Goal: Information Seeking & Learning: Learn about a topic

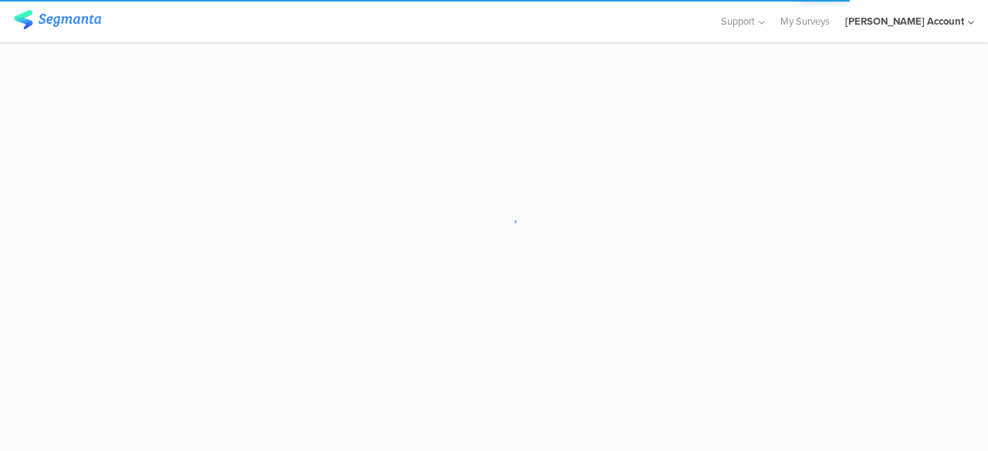
click at [218, 385] on sg-loader-overlay at bounding box center [494, 225] width 988 height 451
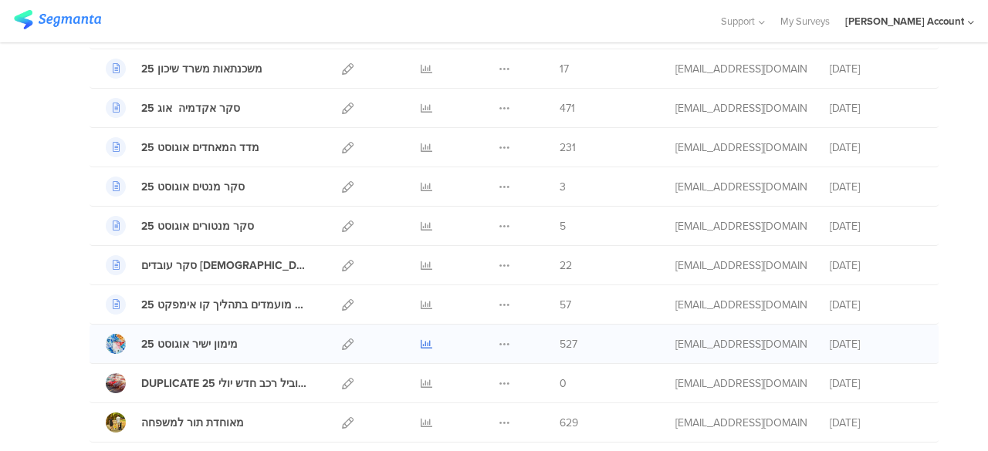
scroll to position [232, 0]
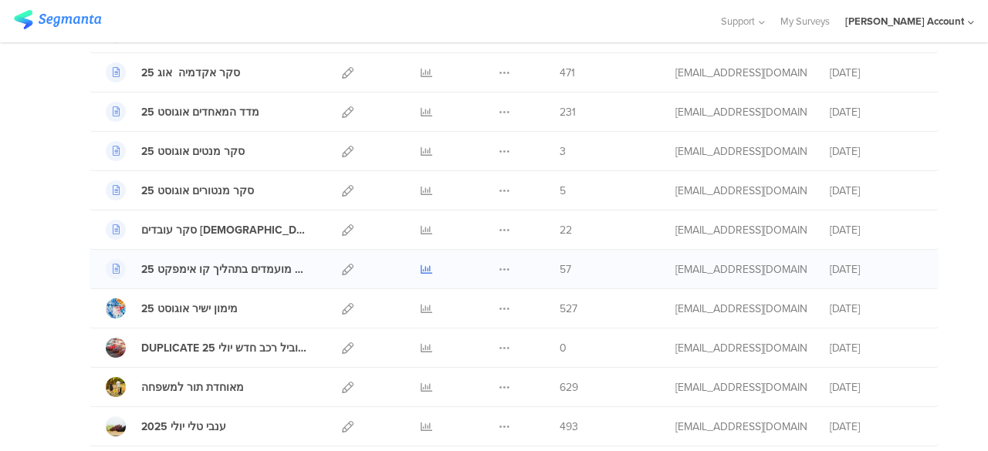
click at [421, 265] on icon at bounding box center [427, 270] width 12 height 12
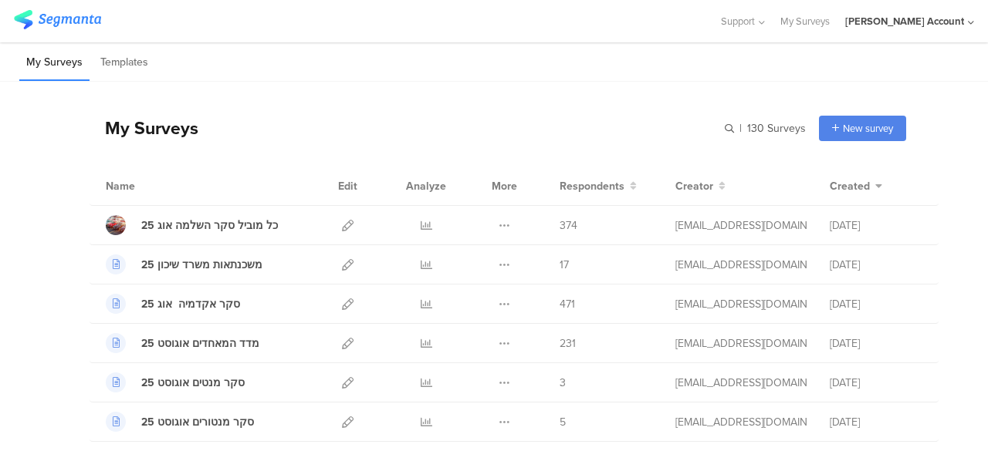
click at [363, 113] on div "My Surveys | 130 Surveys New survey Start from scratch Choose from templates" at bounding box center [498, 128] width 816 height 62
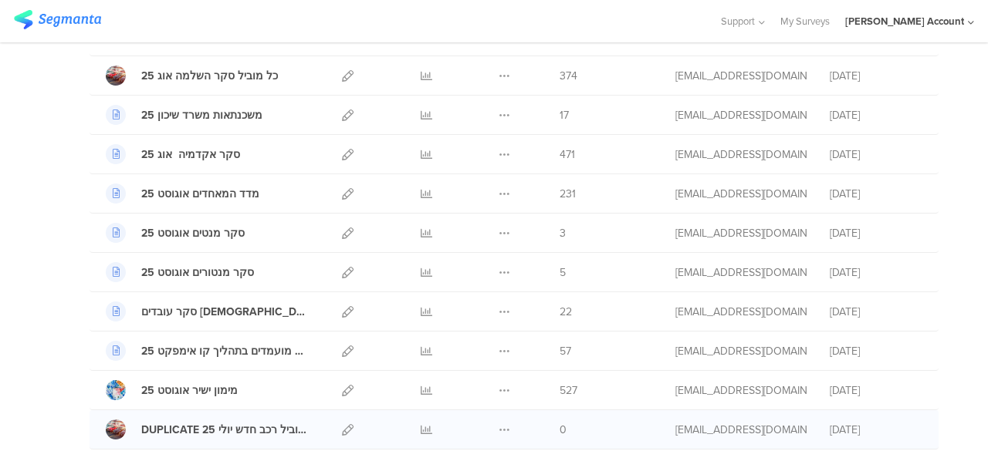
scroll to position [77, 0]
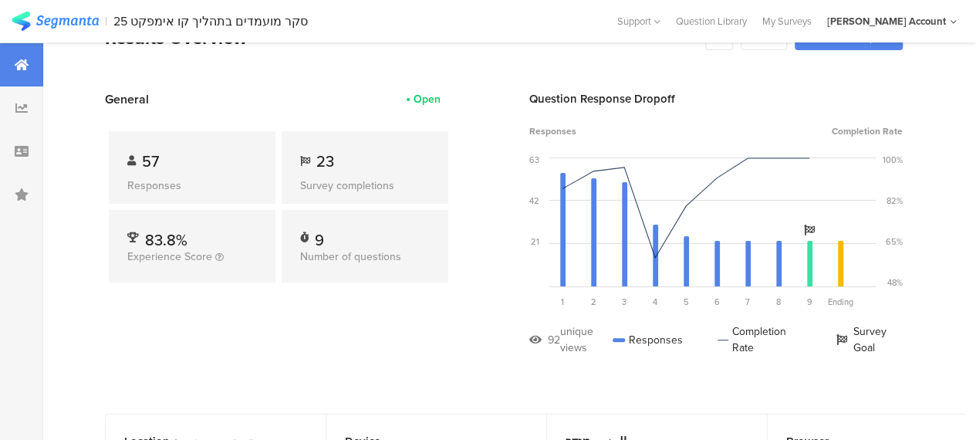
scroll to position [77, 0]
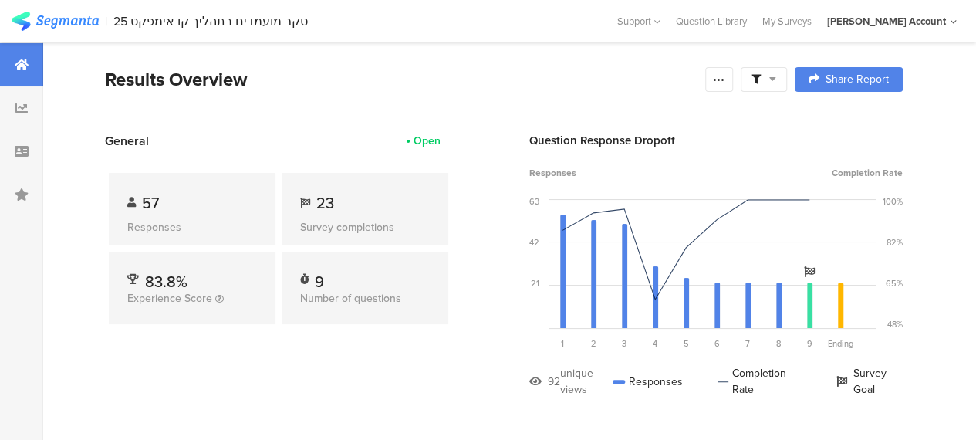
click at [302, 353] on div "57 Responses 23 Survey completions 83.8% Experience Score 9 Number of questions" at bounding box center [278, 252] width 347 height 204
click at [776, 73] on icon at bounding box center [772, 78] width 7 height 11
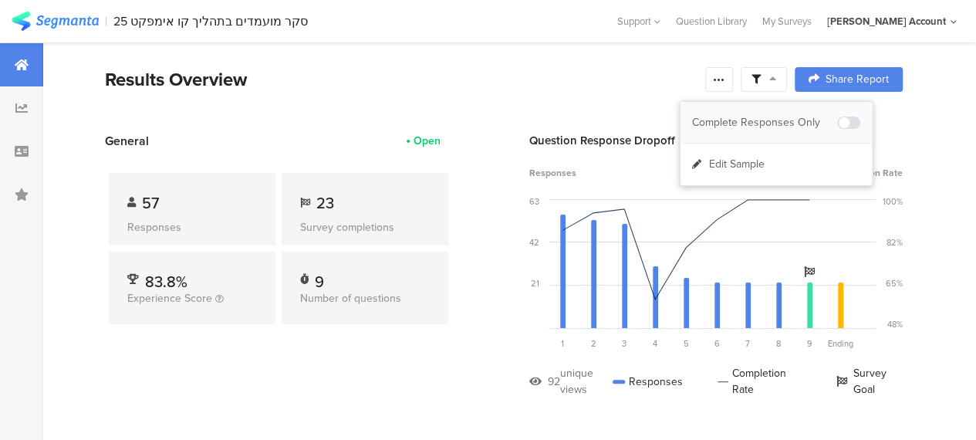
click at [759, 120] on div "Complete Responses Only" at bounding box center [764, 122] width 145 height 15
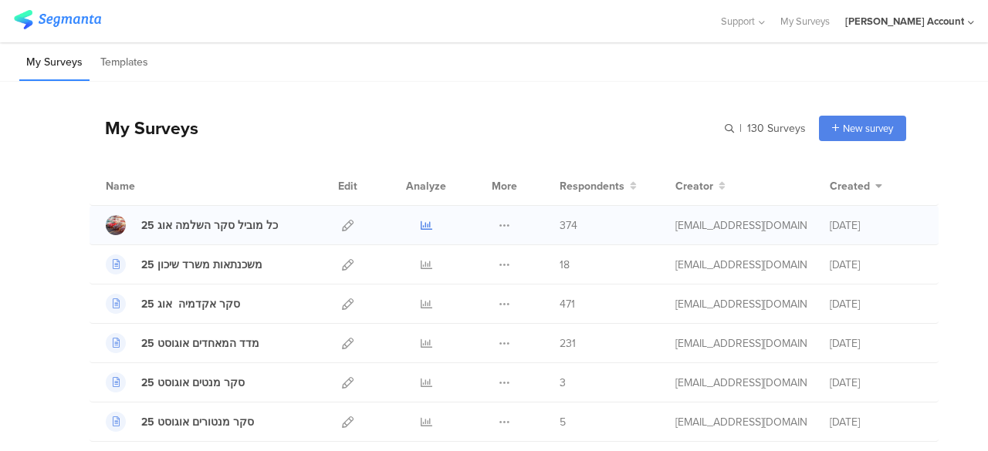
click at [421, 226] on icon at bounding box center [427, 226] width 12 height 12
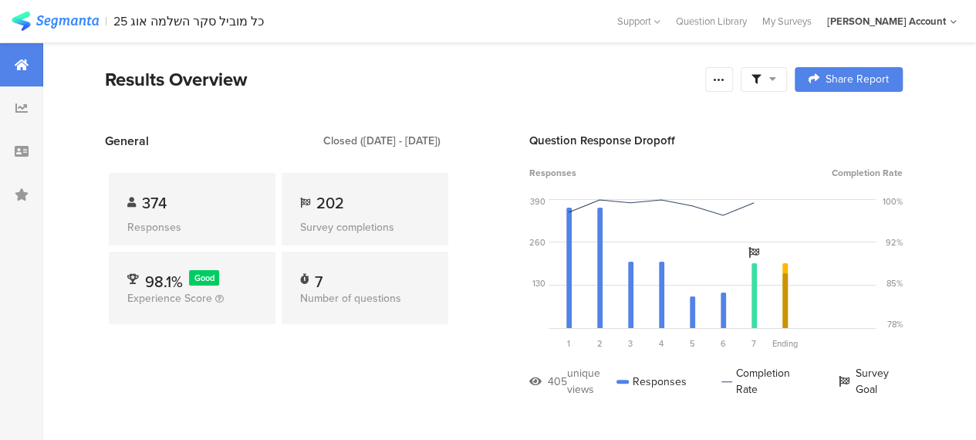
click at [776, 76] on icon at bounding box center [772, 78] width 7 height 11
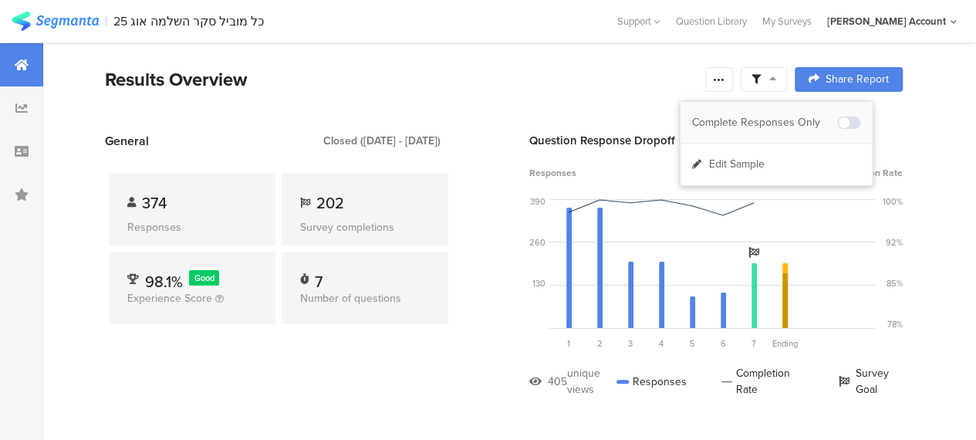
click at [793, 122] on div "Complete Responses Only" at bounding box center [764, 122] width 145 height 15
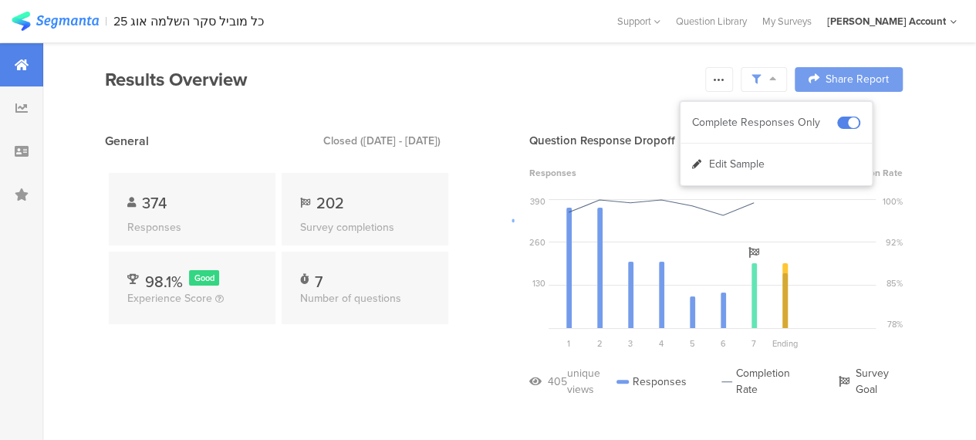
click at [449, 354] on div at bounding box center [488, 220] width 976 height 440
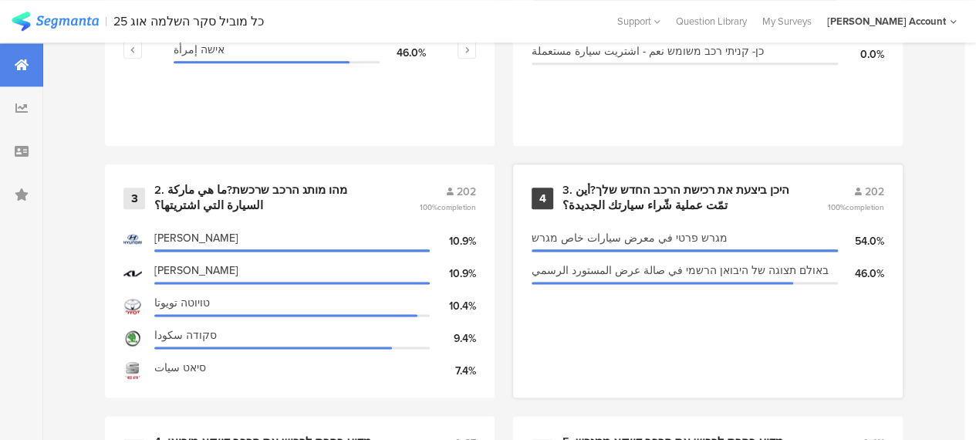
scroll to position [849, 0]
click at [728, 192] on div "3. היכן ביצעת את רכישת הרכב החדש שלך?أين تمّت عملية شّراء سيارتك الجديدة؟" at bounding box center [677, 197] width 228 height 30
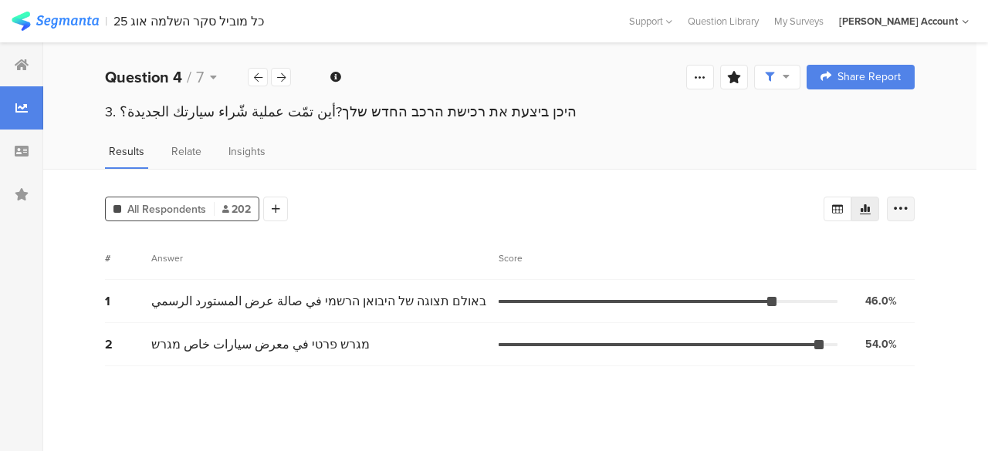
click at [903, 208] on icon at bounding box center [900, 208] width 15 height 15
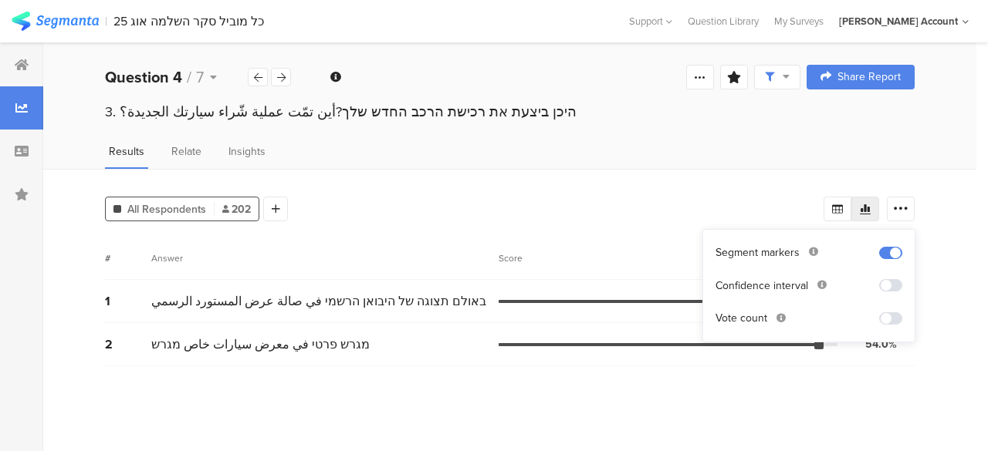
click at [657, 211] on div "All Respondents 202 Add Segment" at bounding box center [464, 206] width 718 height 31
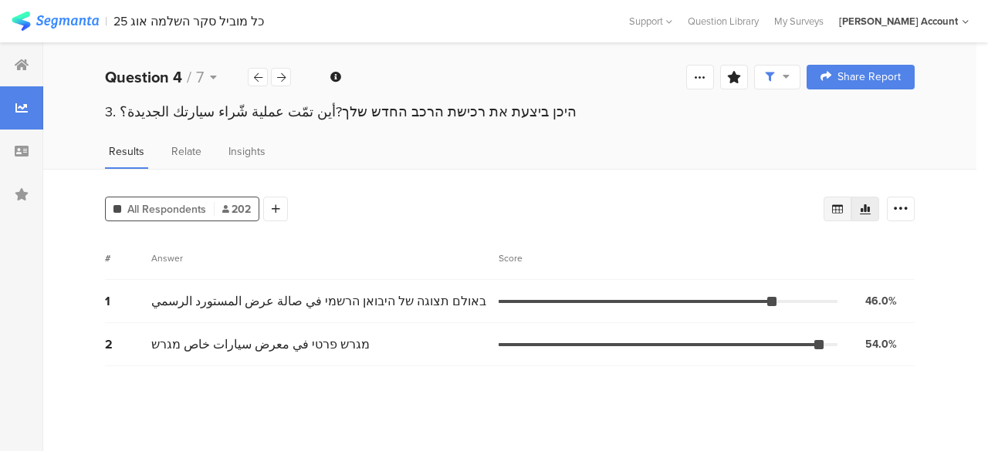
click at [839, 209] on icon at bounding box center [837, 209] width 11 height 9
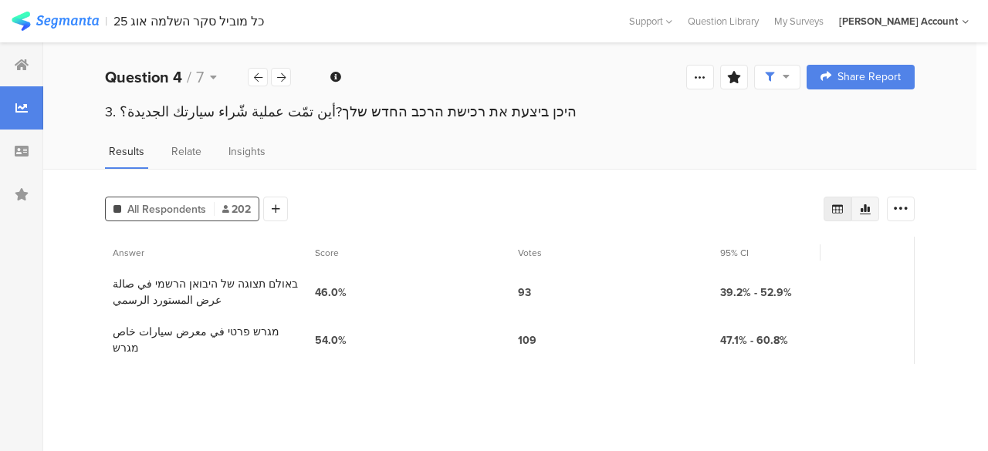
click at [875, 203] on div at bounding box center [865, 209] width 28 height 25
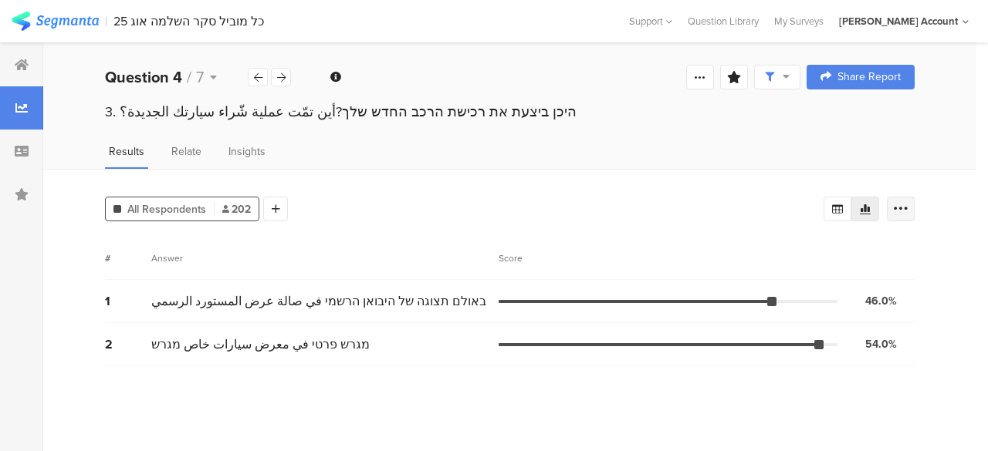
click at [897, 207] on icon at bounding box center [900, 208] width 15 height 15
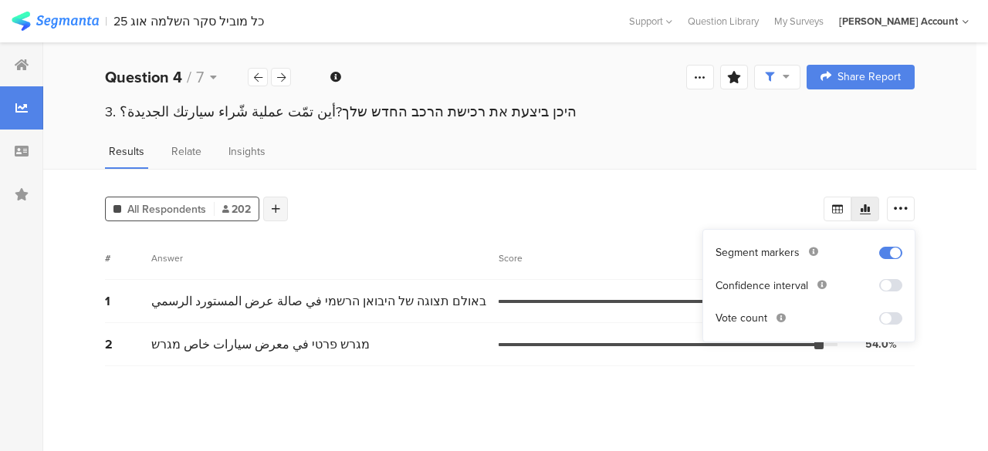
click at [273, 204] on icon at bounding box center [276, 209] width 8 height 11
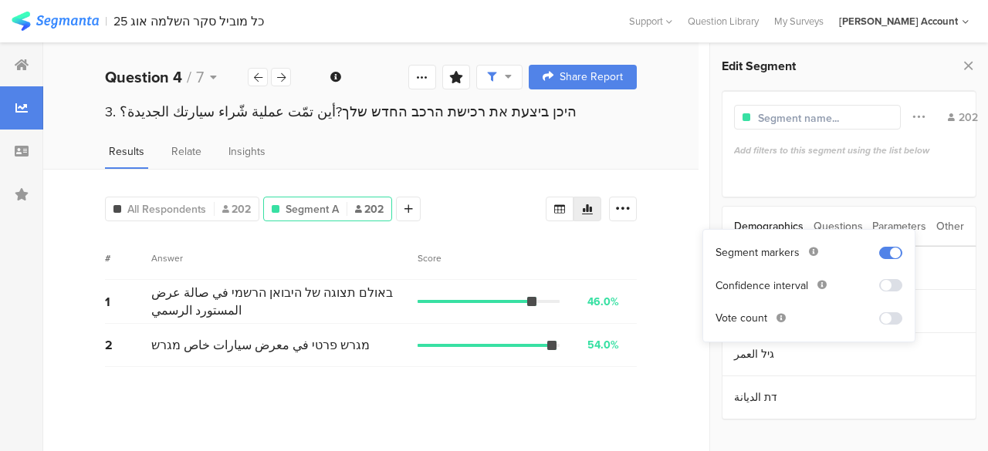
click at [619, 269] on div "# Answer Score" at bounding box center [371, 258] width 532 height 43
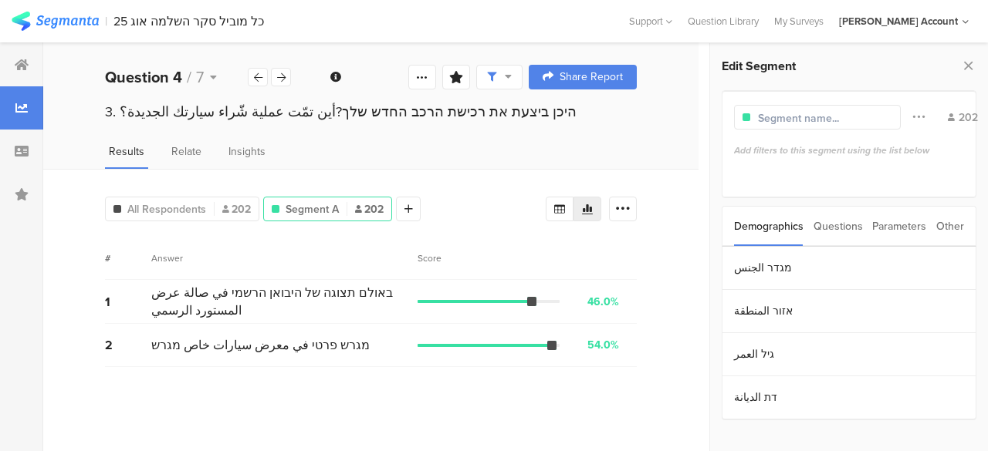
click at [951, 225] on div "Other" at bounding box center [950, 226] width 28 height 39
click at [795, 259] on section "Time Range" at bounding box center [848, 268] width 253 height 43
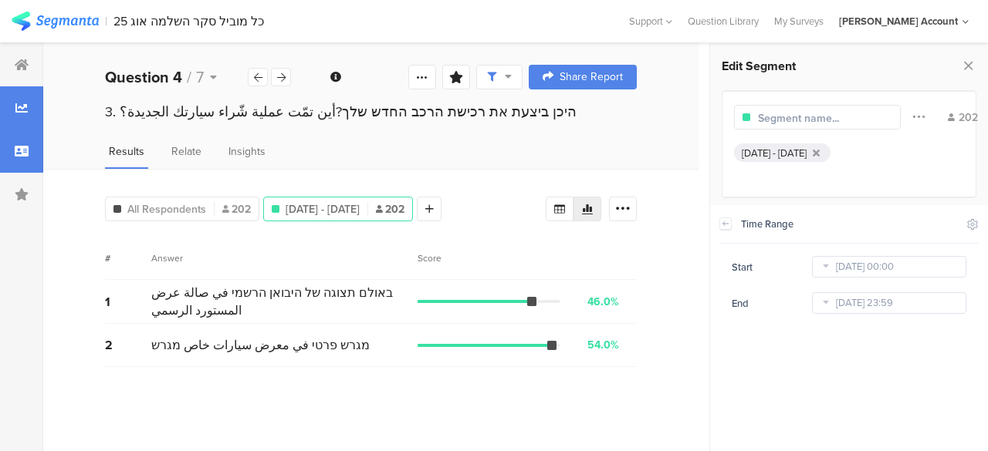
click at [19, 157] on icon at bounding box center [22, 151] width 14 height 12
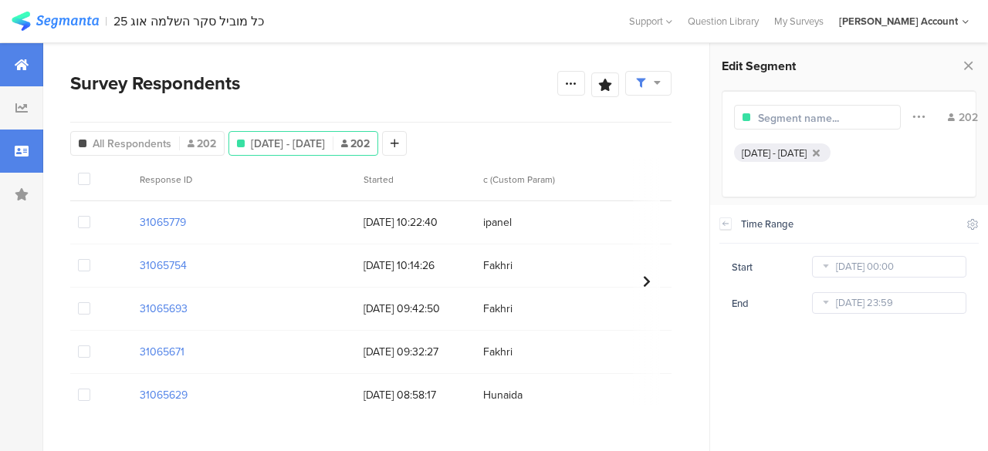
drag, startPoint x: 22, startPoint y: 64, endPoint x: 42, endPoint y: 83, distance: 27.3
click at [22, 64] on icon at bounding box center [22, 65] width 14 height 12
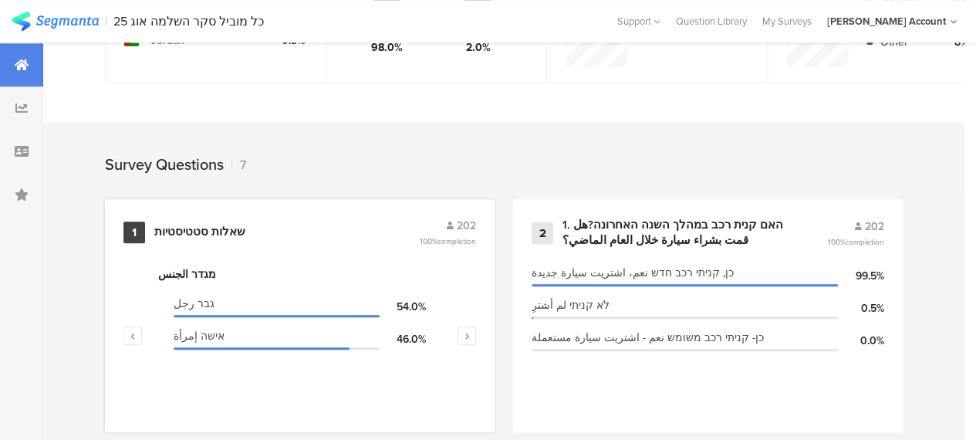
scroll to position [617, 0]
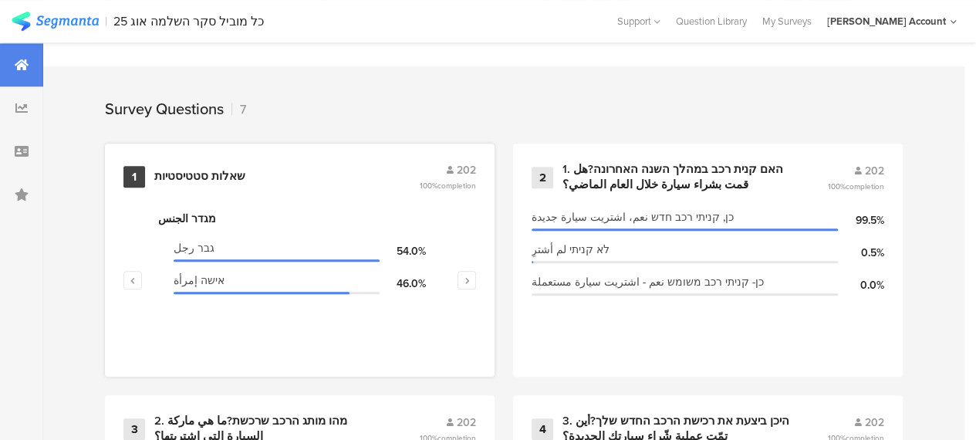
click at [216, 184] on div "שאלות סטטיסטיות" at bounding box center [199, 176] width 91 height 15
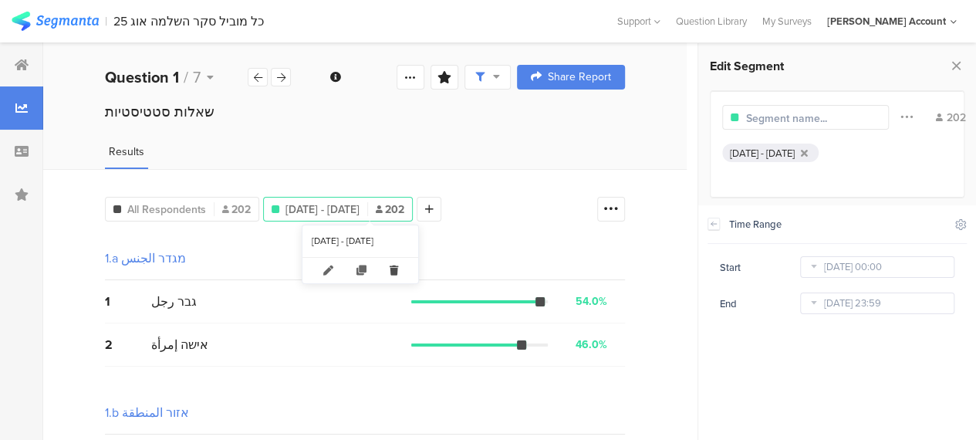
click at [404, 265] on icon at bounding box center [394, 270] width 32 height 25
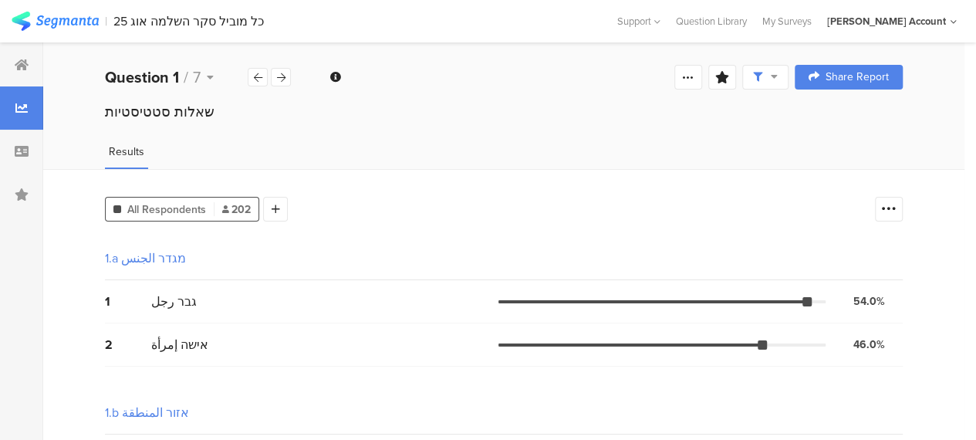
click at [897, 208] on icon at bounding box center [888, 208] width 15 height 15
click at [889, 284] on span at bounding box center [890, 285] width 23 height 12
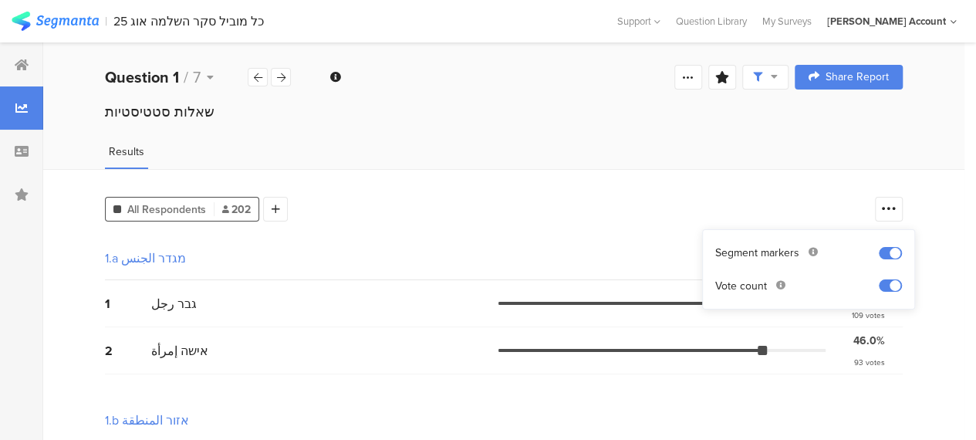
click at [651, 253] on div "1.a מגדר الجنس" at bounding box center [504, 258] width 798 height 43
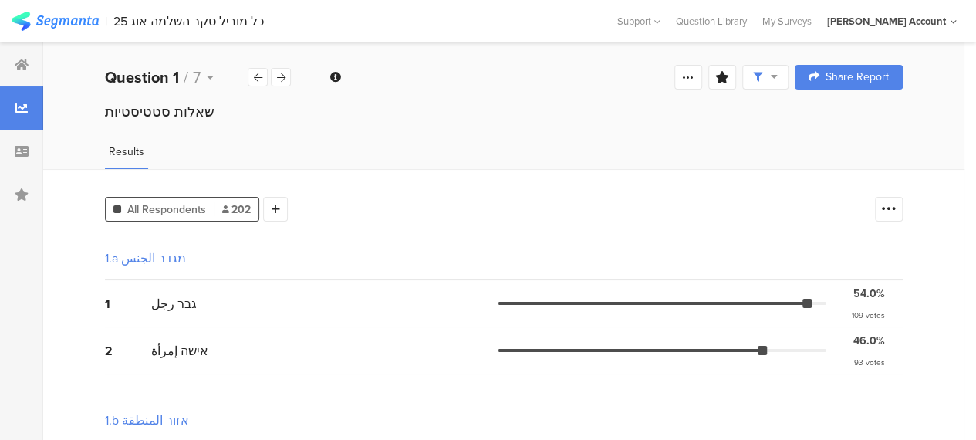
click at [275, 206] on icon at bounding box center [276, 209] width 8 height 11
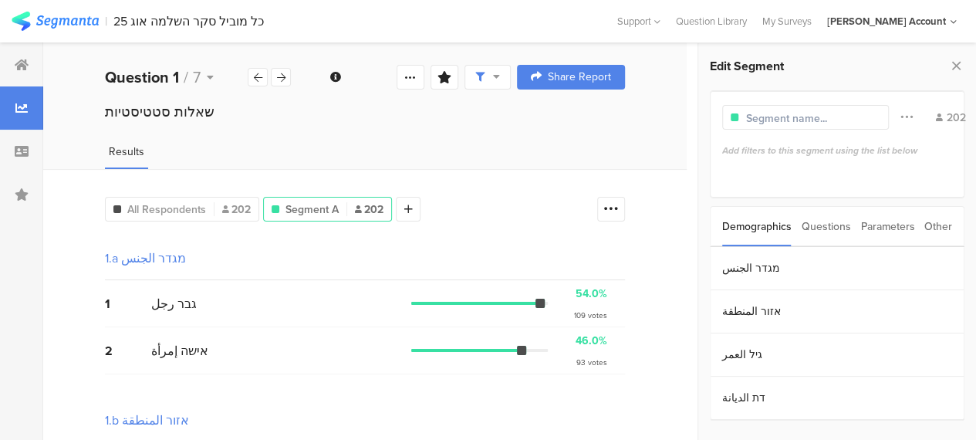
click at [823, 230] on div "Questions" at bounding box center [826, 226] width 49 height 39
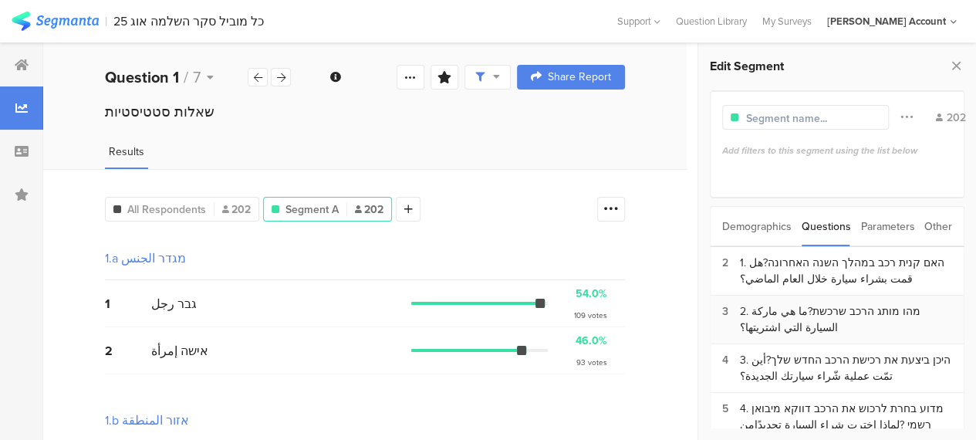
click at [792, 303] on div "2. מהו מותג הרכב שרכשת?ما هي ماركة السيارة التي اشتريتها؟" at bounding box center [846, 319] width 212 height 32
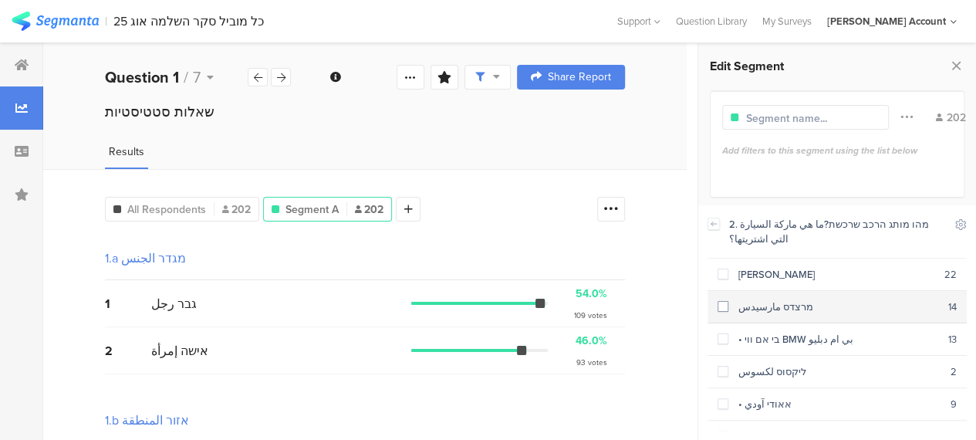
click at [725, 304] on span at bounding box center [723, 306] width 11 height 11
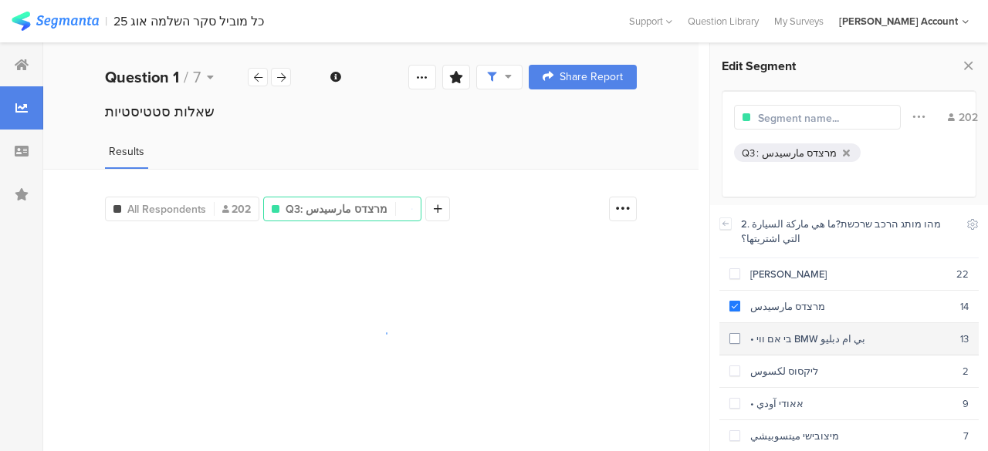
click at [728, 337] on section "• בי אם ווי BMW بي ام دبليو 13" at bounding box center [848, 339] width 259 height 32
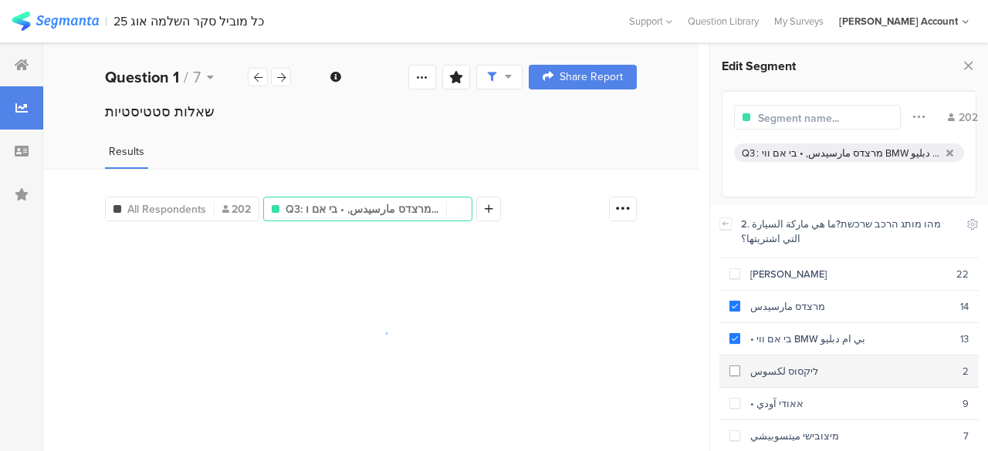
click at [731, 366] on span at bounding box center [734, 371] width 11 height 11
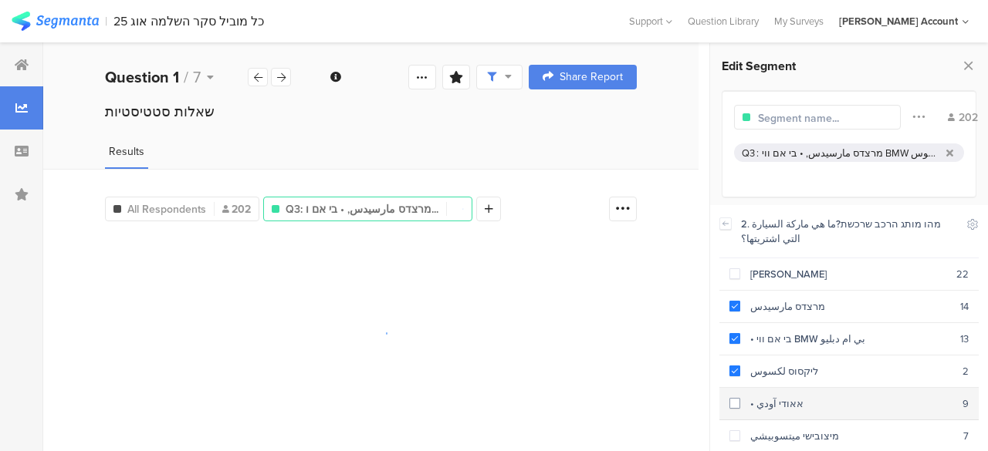
click at [732, 399] on span at bounding box center [734, 403] width 11 height 11
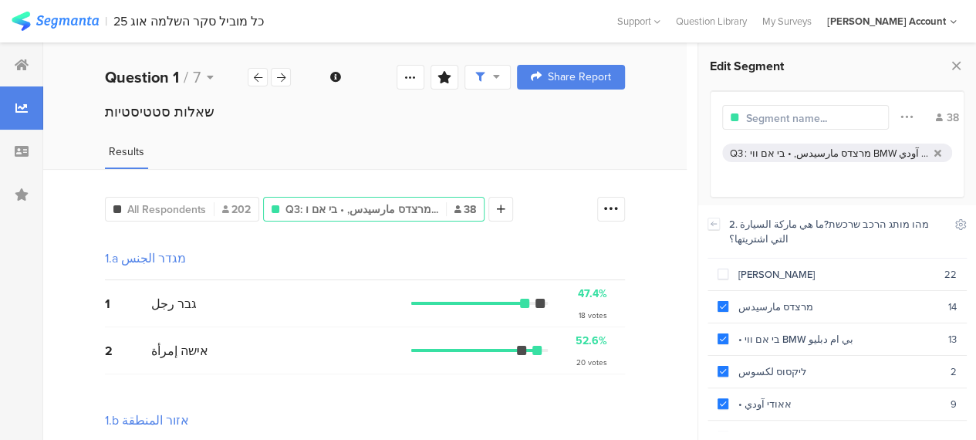
click at [820, 113] on input "text" at bounding box center [813, 118] width 134 height 16
type input "יוקרהN=38"
click at [533, 201] on div "All Respondents 202 יוקרהN=38 38 Add Segment" at bounding box center [347, 206] width 485 height 31
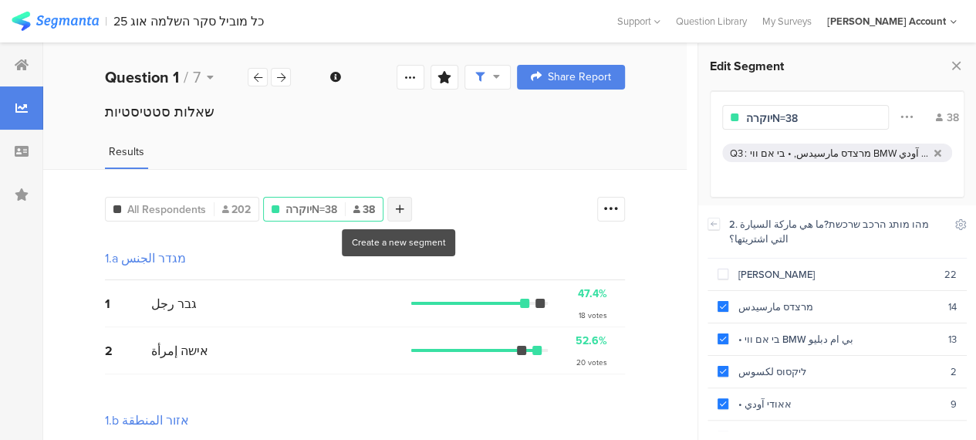
click at [401, 210] on icon at bounding box center [400, 209] width 8 height 11
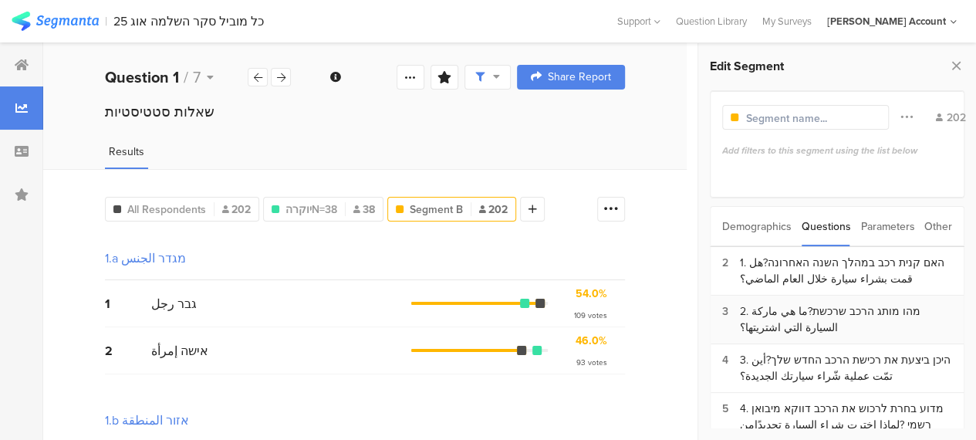
click at [832, 311] on div "2. מהו מותג הרכב שרכשת?ما هي ماركة السيارة التي اشتريتها؟" at bounding box center [846, 319] width 212 height 32
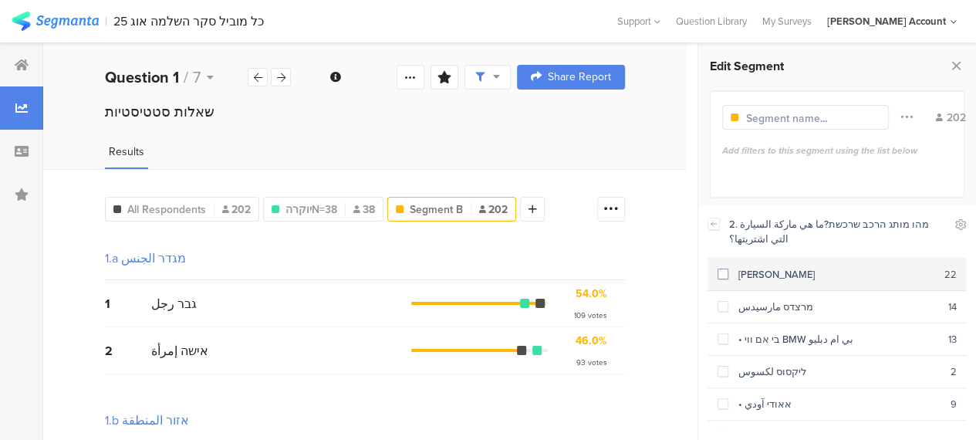
click at [722, 276] on span at bounding box center [723, 274] width 11 height 11
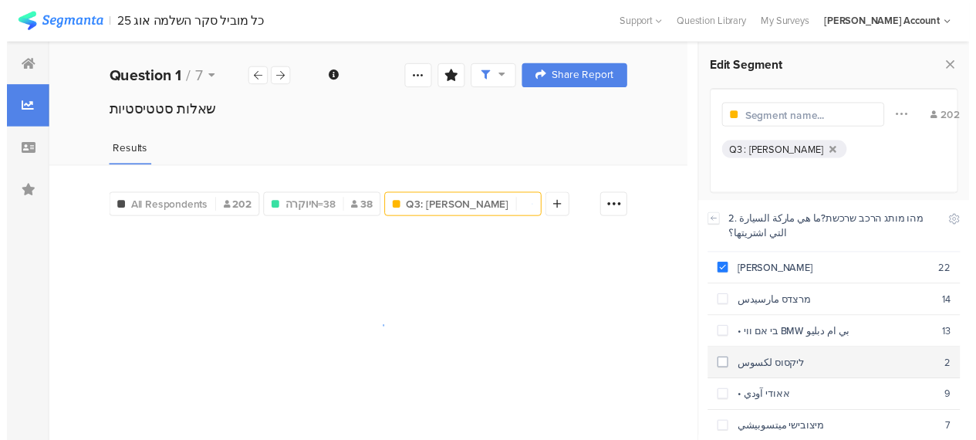
scroll to position [77, 0]
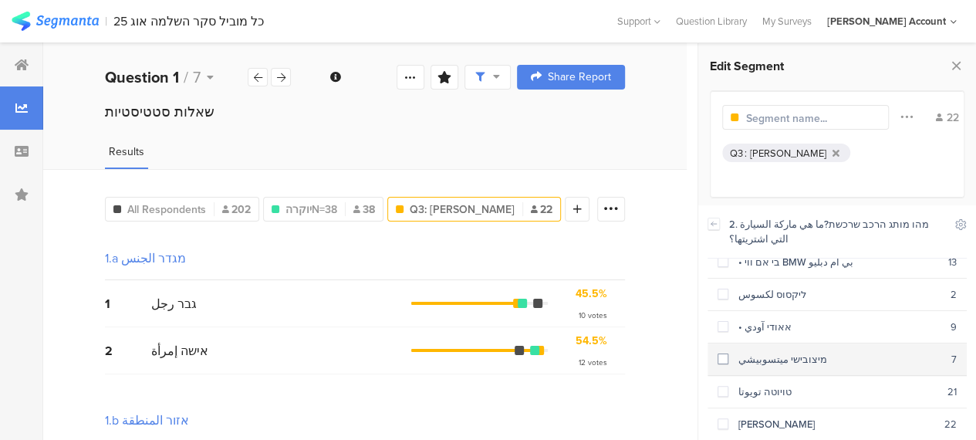
click at [723, 353] on span at bounding box center [723, 358] width 11 height 11
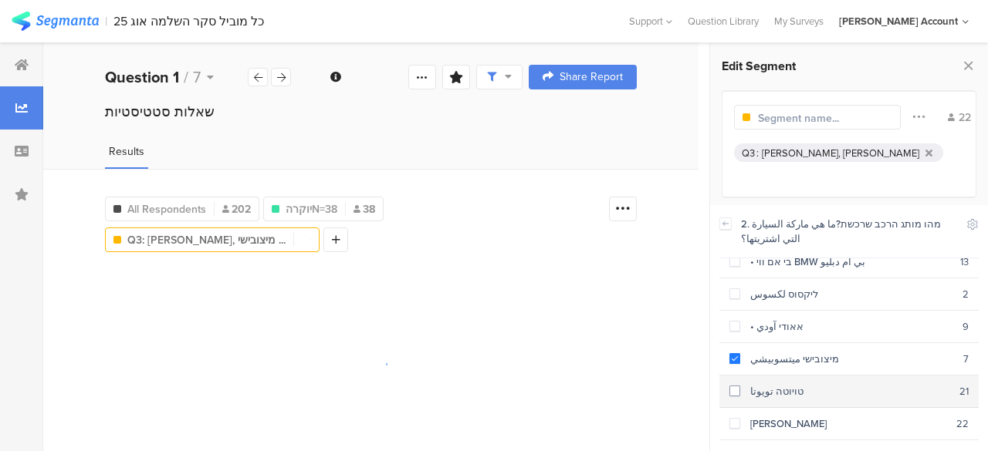
click at [734, 386] on span at bounding box center [734, 391] width 11 height 11
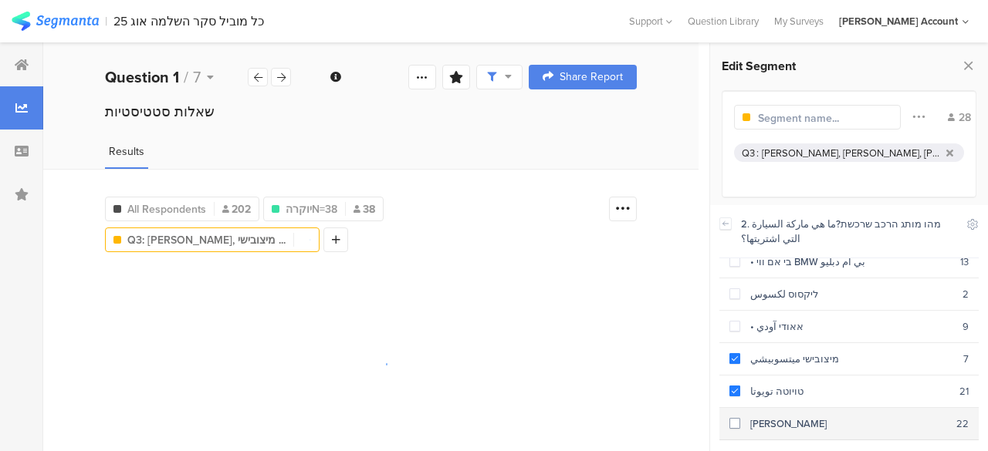
click at [734, 418] on span at bounding box center [734, 423] width 11 height 11
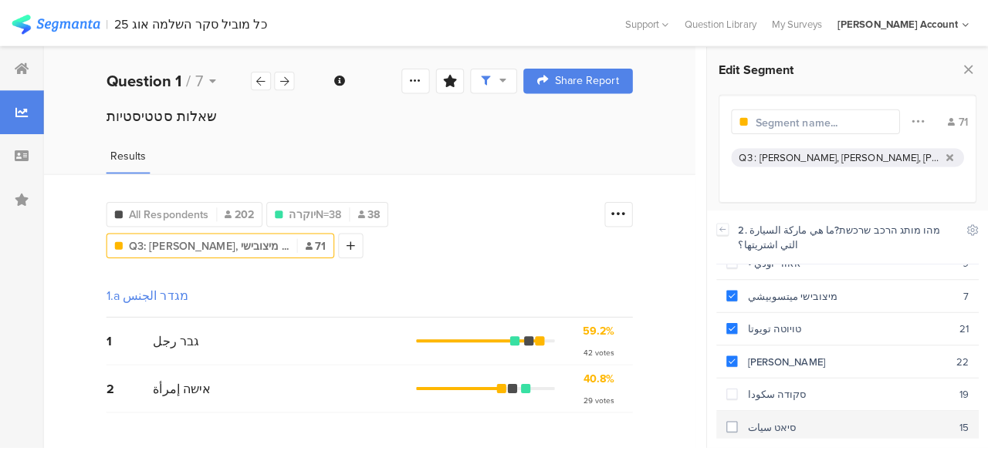
scroll to position [154, 0]
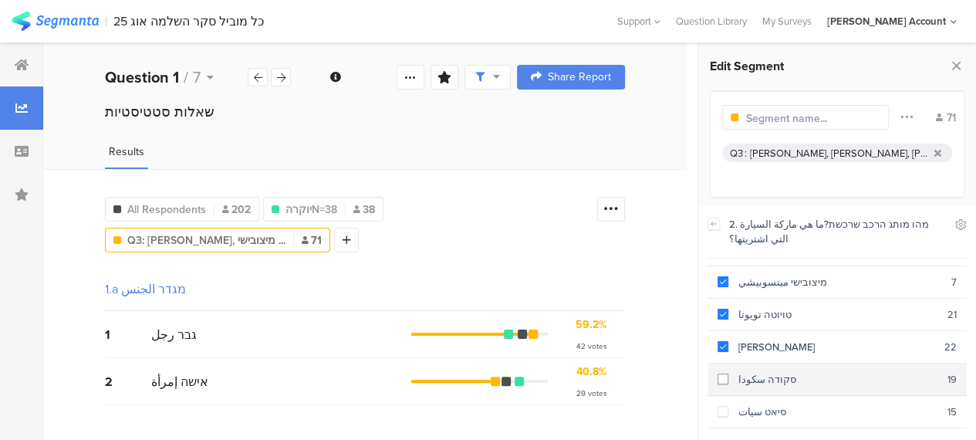
click at [728, 372] on div "סקודה سكودا" at bounding box center [837, 379] width 219 height 15
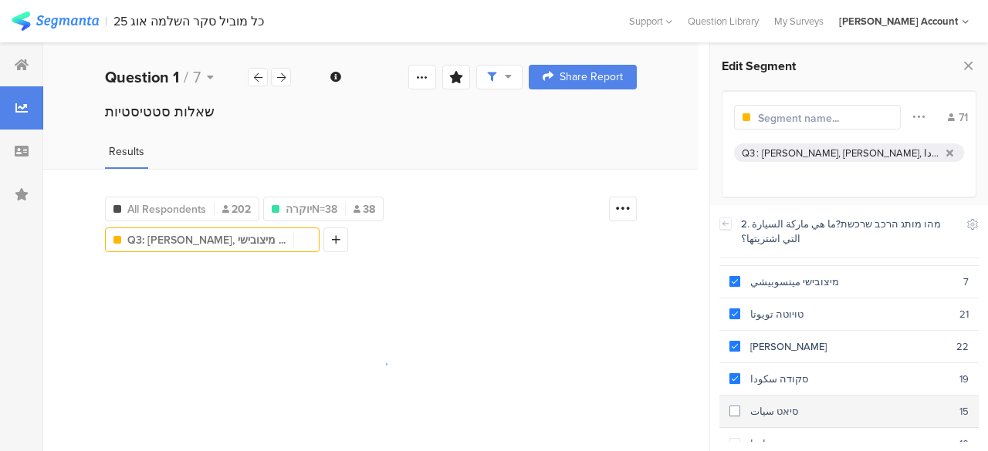
click at [733, 406] on span at bounding box center [734, 411] width 11 height 11
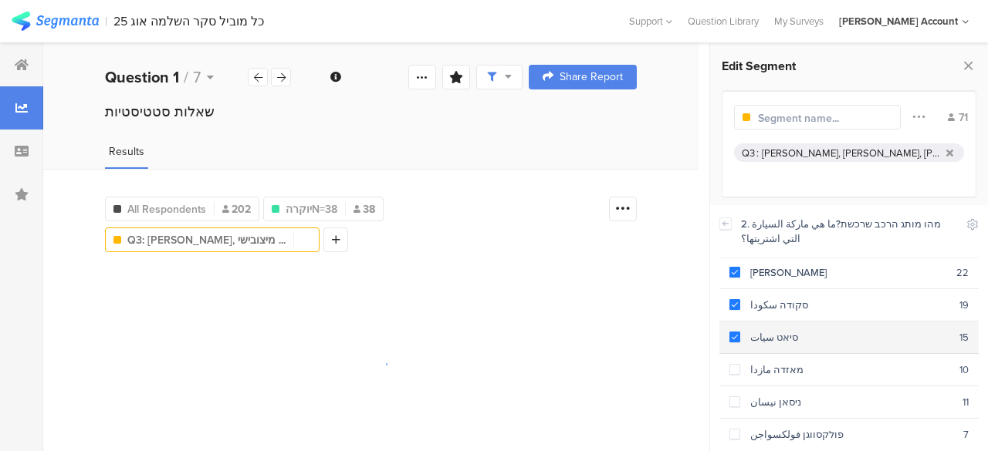
scroll to position [232, 0]
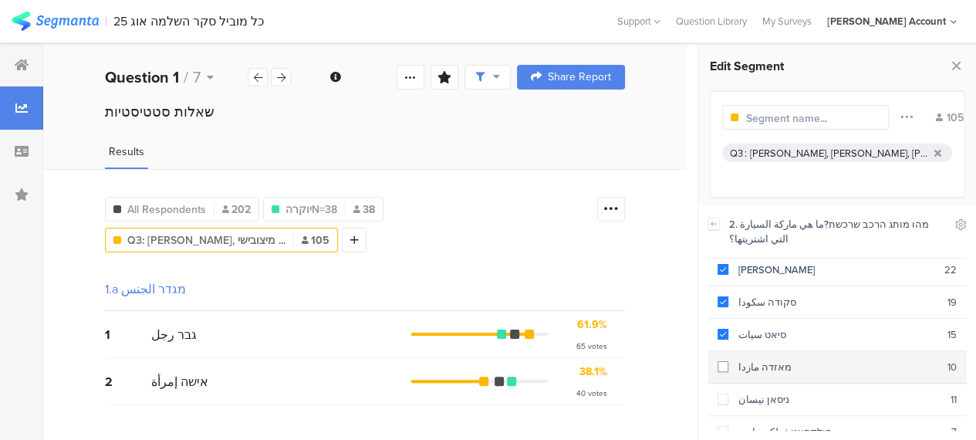
click at [725, 361] on span at bounding box center [723, 366] width 11 height 11
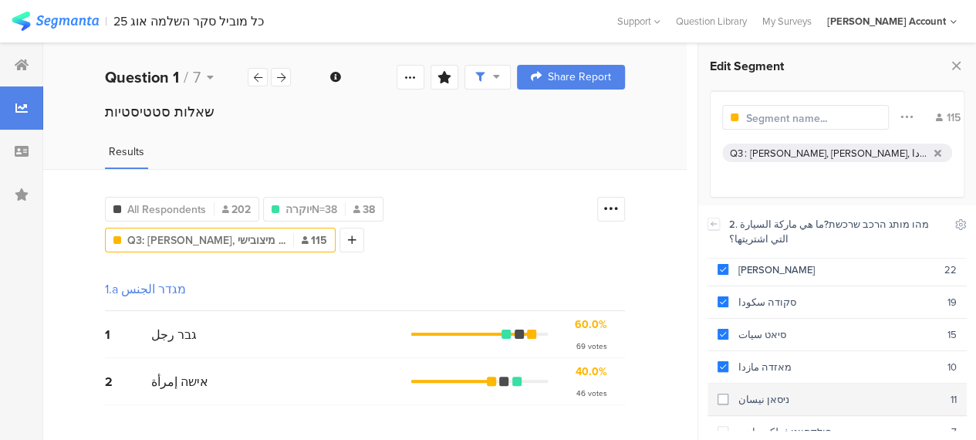
click at [733, 392] on div "ניסאן نيسان" at bounding box center [839, 399] width 222 height 15
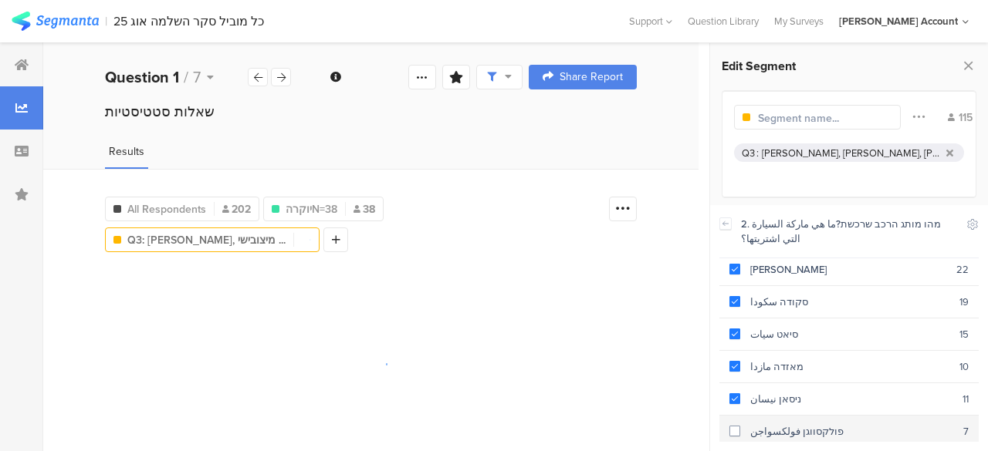
click at [736, 426] on span at bounding box center [734, 431] width 11 height 11
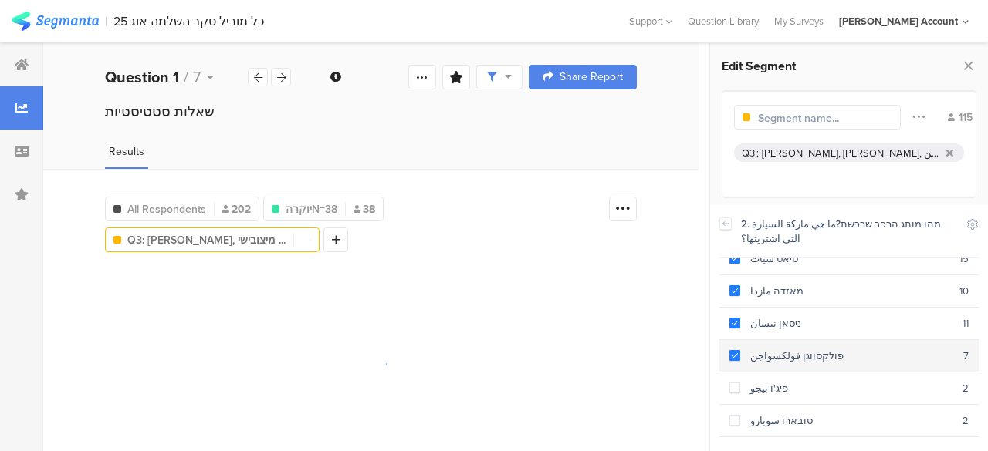
scroll to position [309, 0]
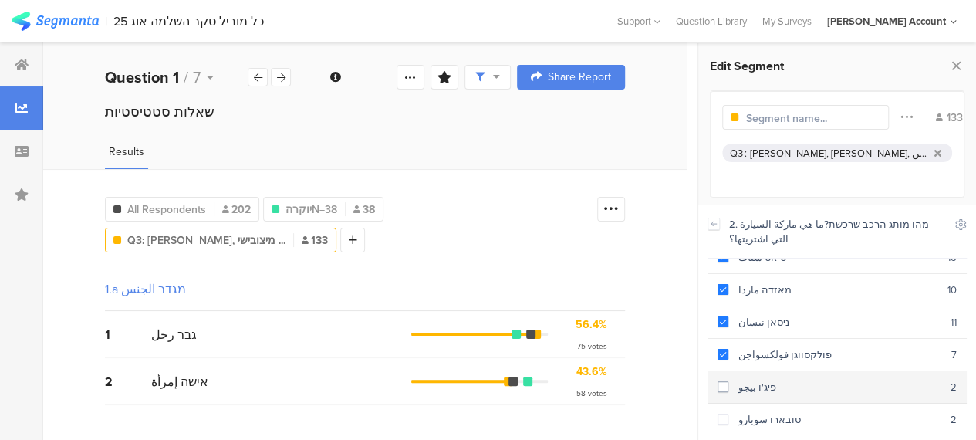
click at [725, 381] on span at bounding box center [723, 386] width 11 height 11
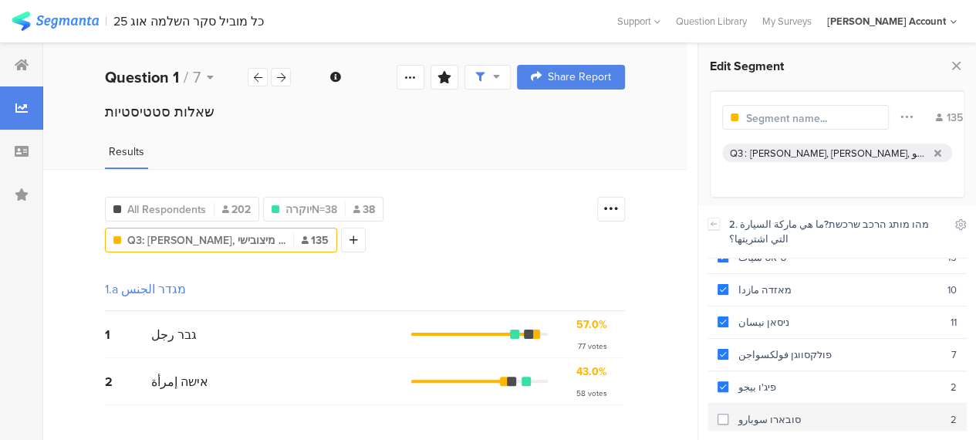
click at [724, 414] on span at bounding box center [723, 419] width 11 height 11
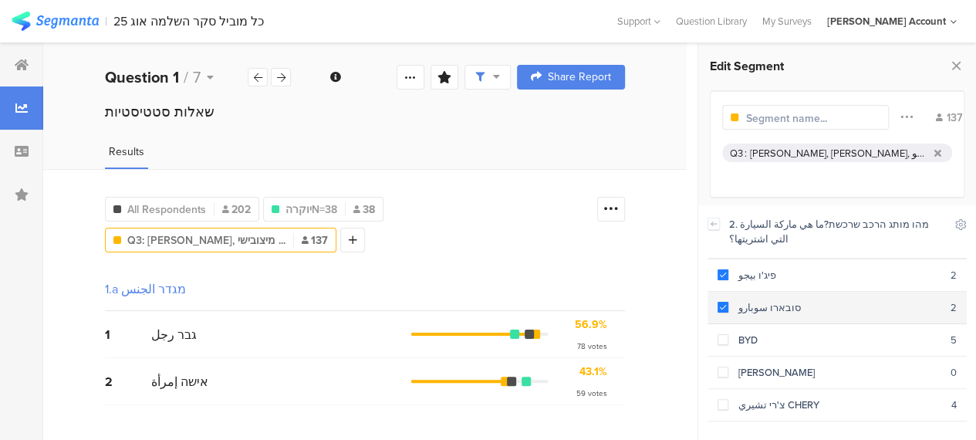
scroll to position [386, 0]
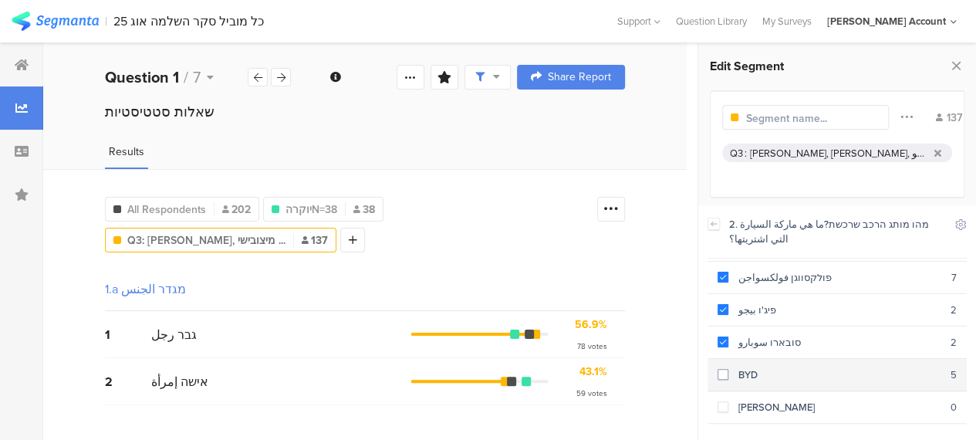
click at [723, 369] on span at bounding box center [723, 374] width 11 height 11
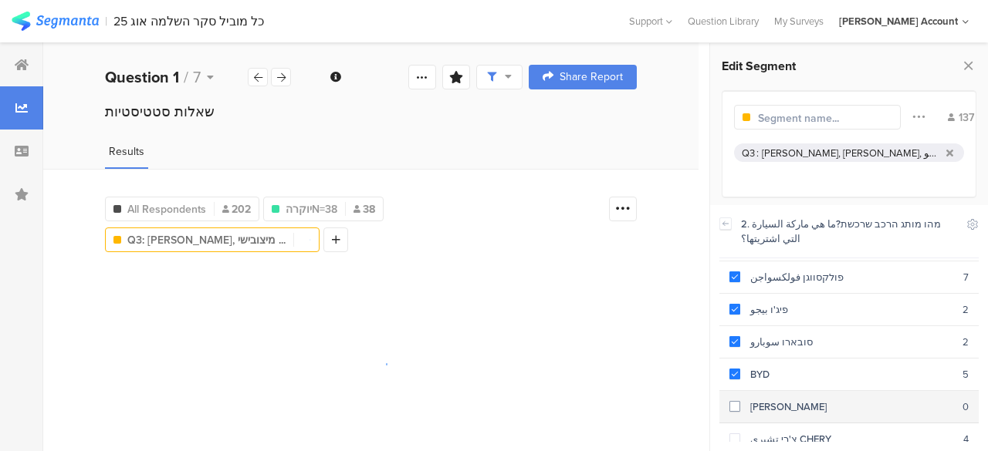
click at [732, 401] on span at bounding box center [734, 406] width 11 height 11
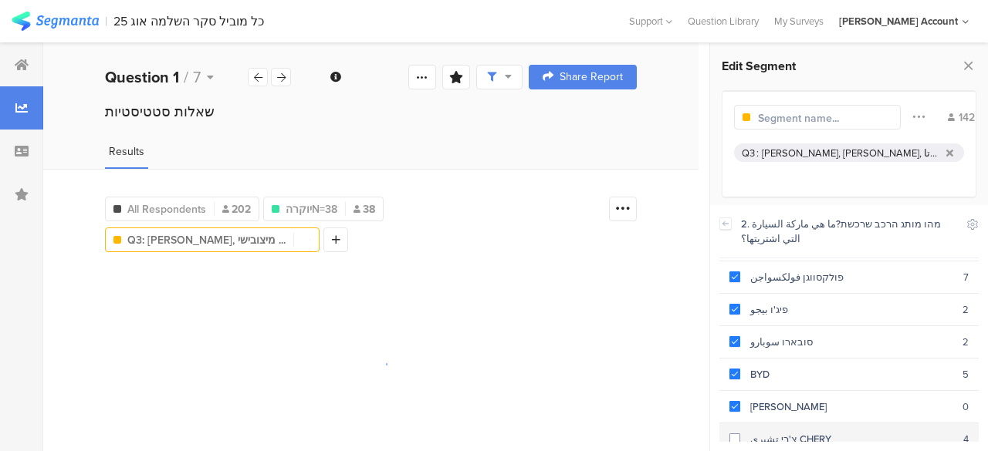
click at [732, 434] on span at bounding box center [734, 439] width 11 height 11
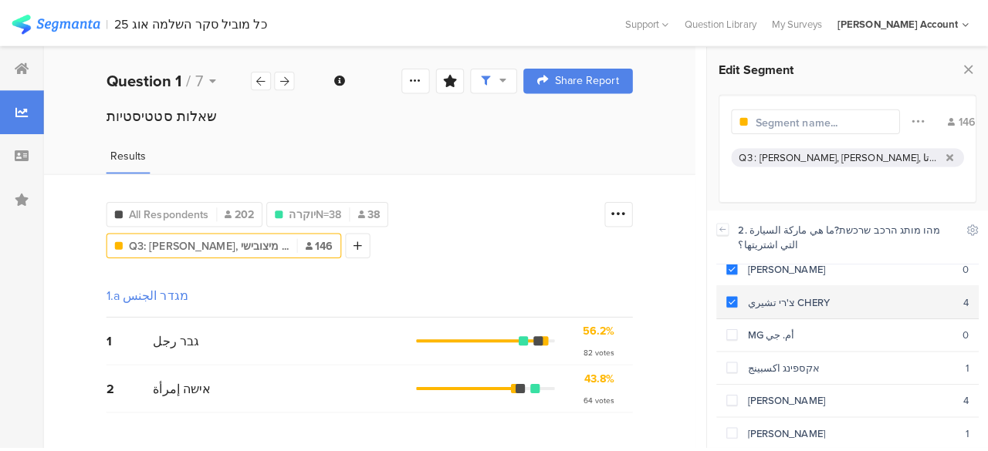
scroll to position [540, 0]
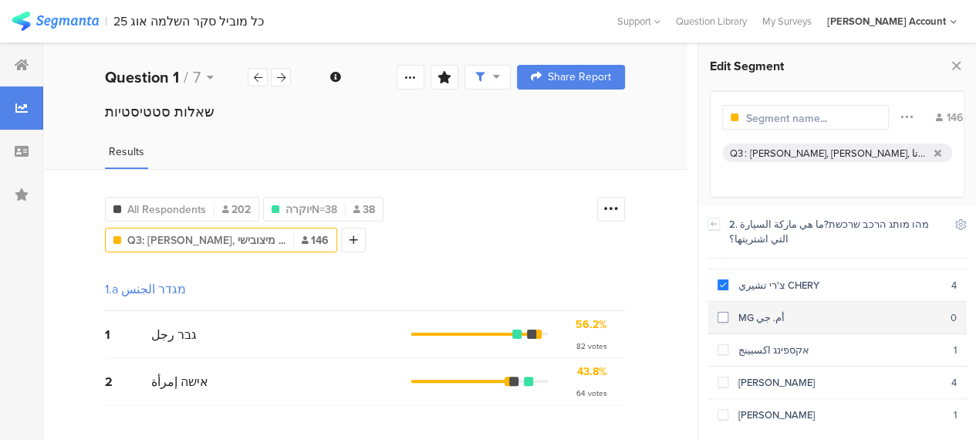
click at [725, 312] on span at bounding box center [723, 317] width 11 height 11
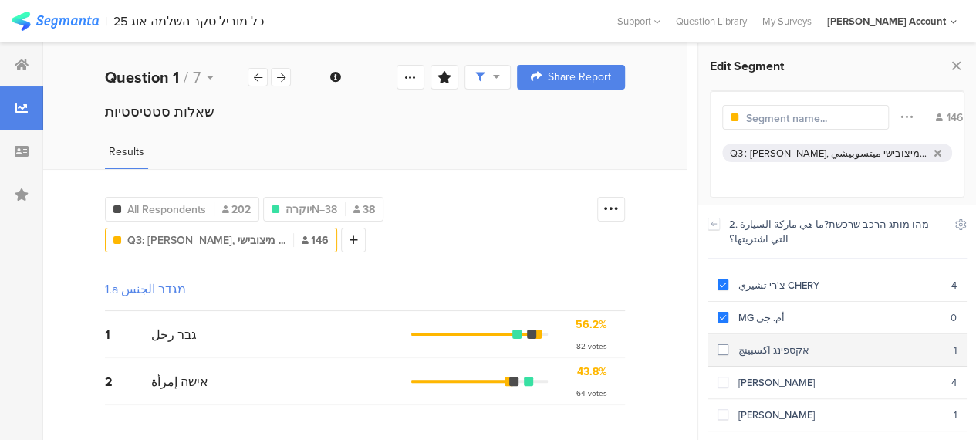
click at [726, 344] on span at bounding box center [723, 349] width 11 height 11
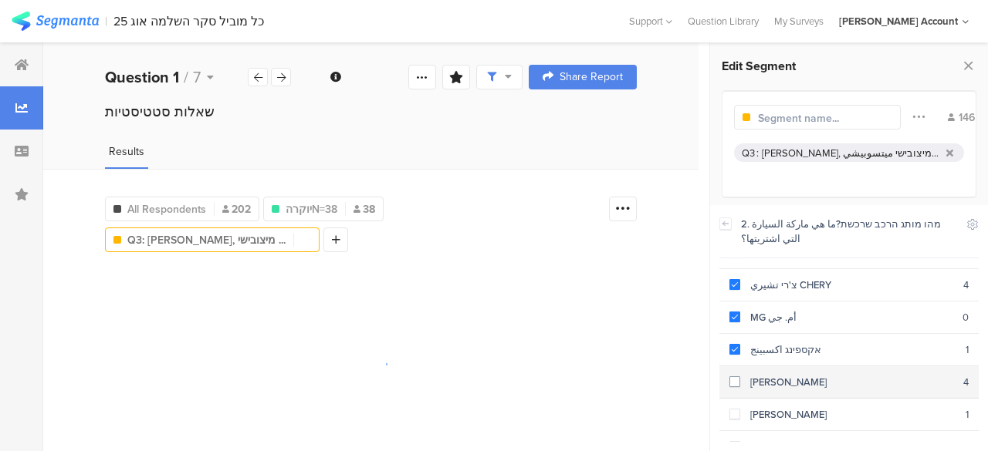
click at [736, 367] on section "רנו رينو 4" at bounding box center [848, 383] width 259 height 32
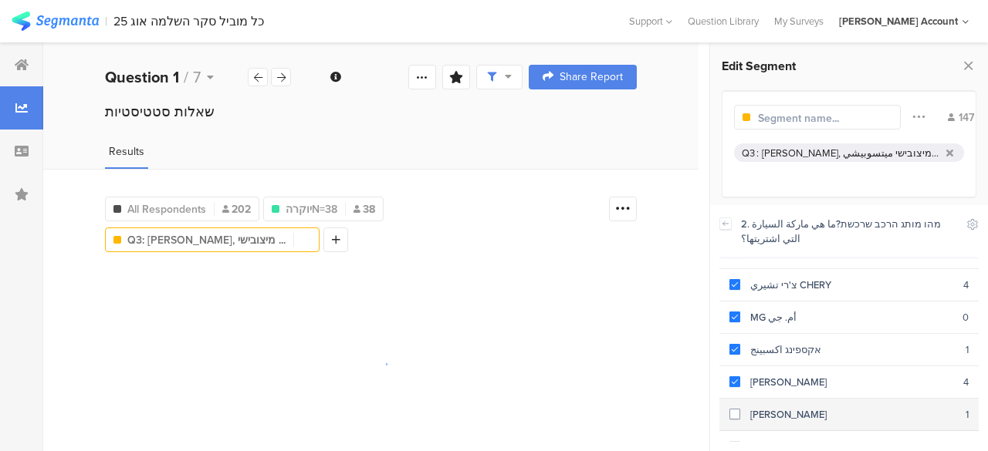
click at [737, 407] on label at bounding box center [734, 415] width 11 height 16
click at [735, 439] on label at bounding box center [734, 447] width 11 height 16
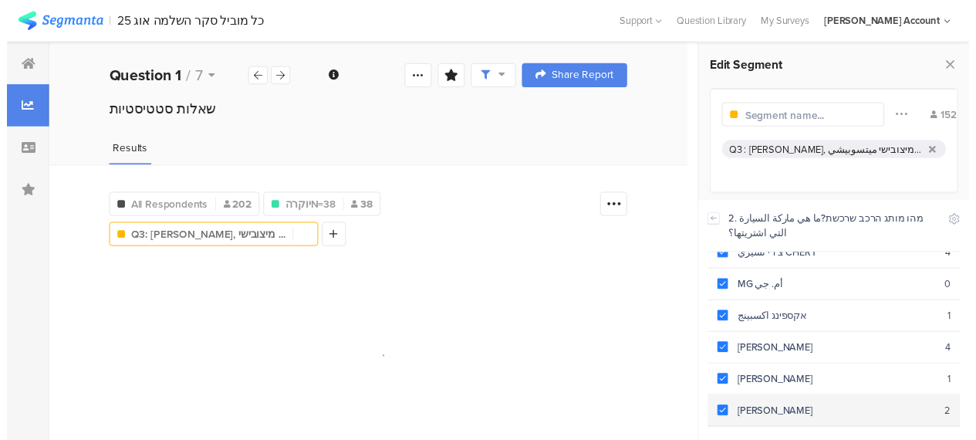
scroll to position [568, 0]
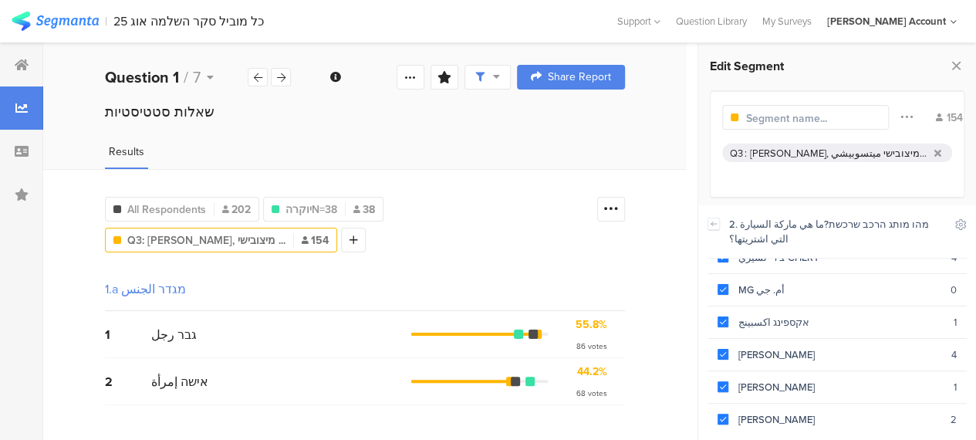
click at [810, 117] on input "text" at bounding box center [813, 118] width 134 height 16
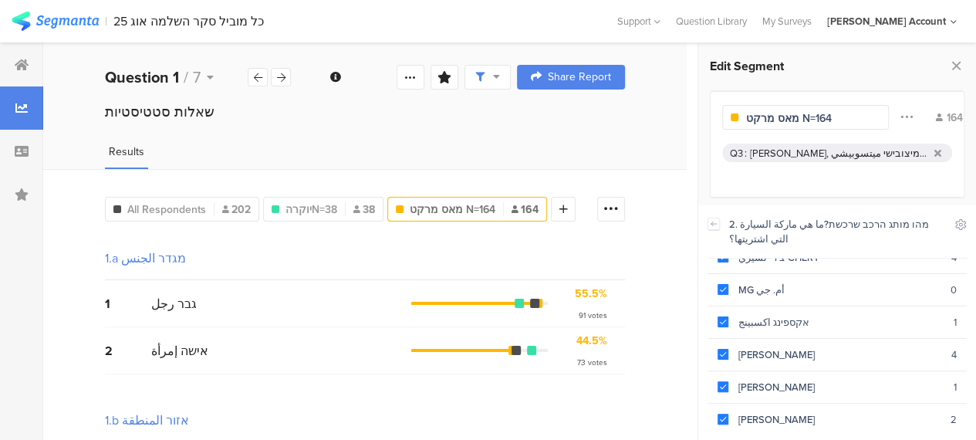
type input "מאס מרקט N=164"
click at [602, 152] on div "Results" at bounding box center [365, 156] width 644 height 25
click at [952, 68] on icon at bounding box center [956, 66] width 16 height 22
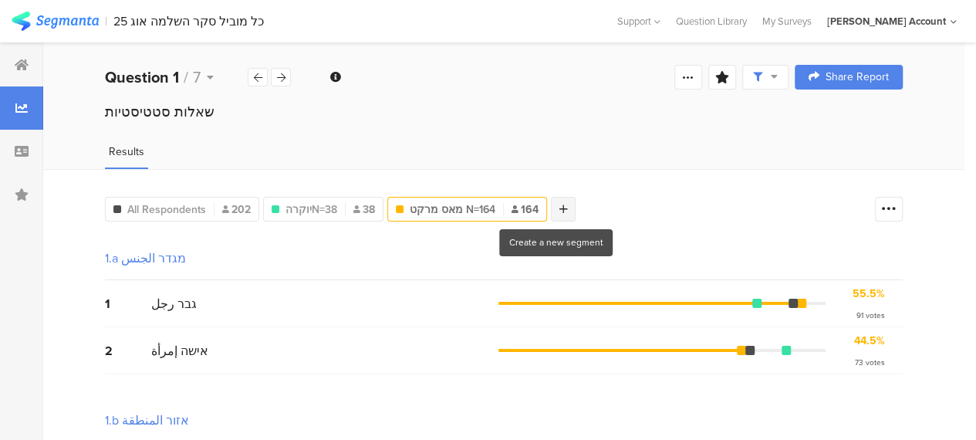
click at [564, 209] on div at bounding box center [563, 209] width 25 height 25
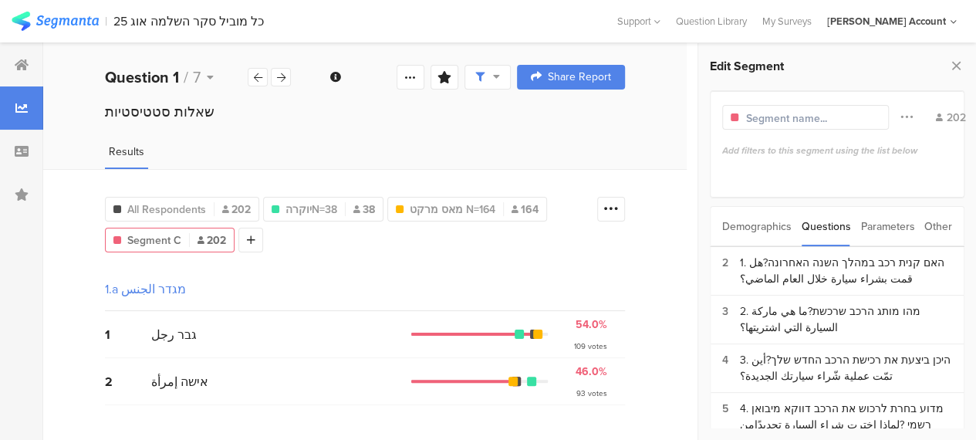
click at [764, 229] on div "Demographics" at bounding box center [756, 226] width 69 height 39
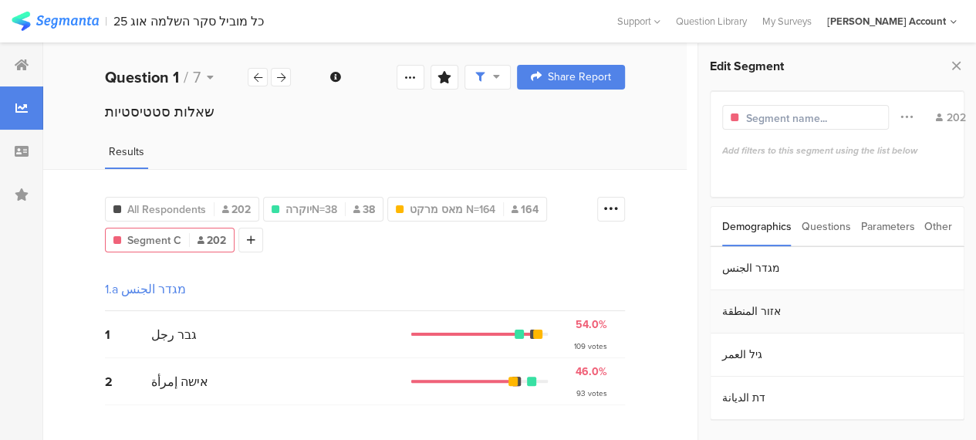
click at [749, 313] on section "אזור المنطقة" at bounding box center [837, 311] width 253 height 43
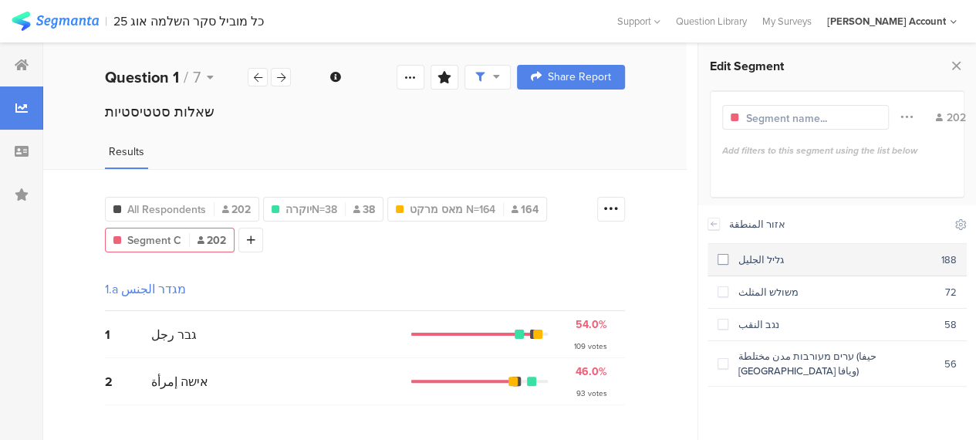
click at [722, 259] on span at bounding box center [723, 259] width 11 height 11
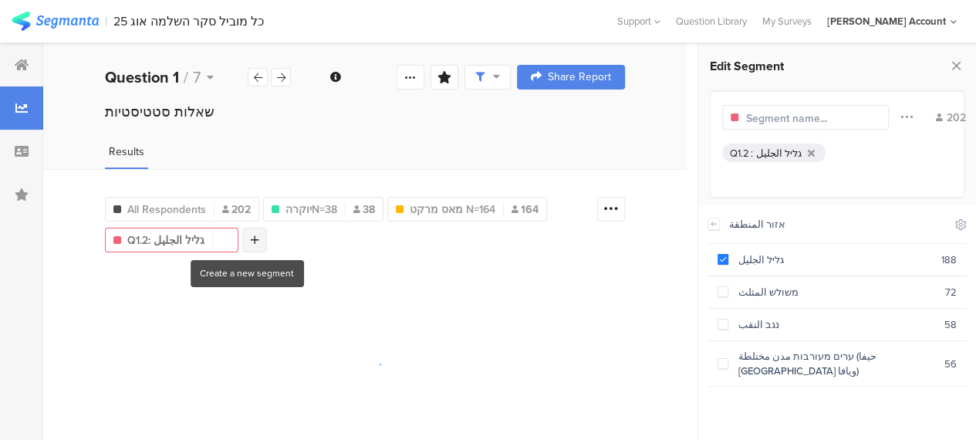
click at [251, 235] on icon at bounding box center [255, 240] width 8 height 11
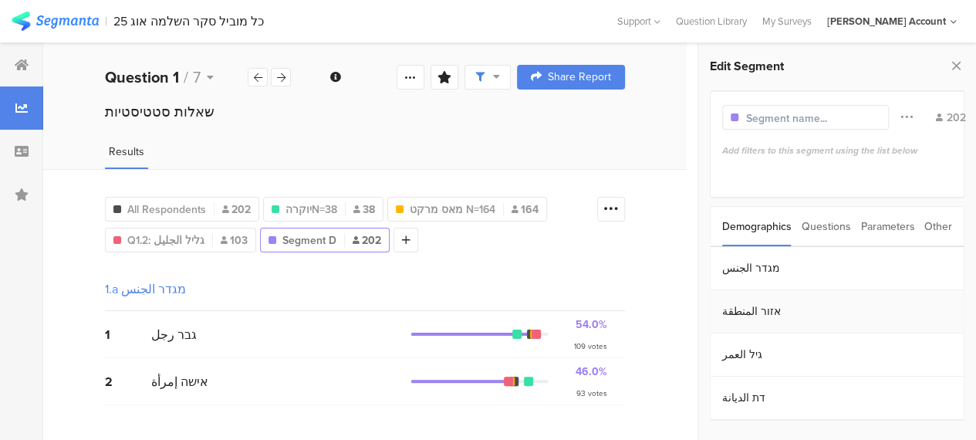
click at [748, 308] on section "אזור المنطقة" at bounding box center [837, 311] width 253 height 43
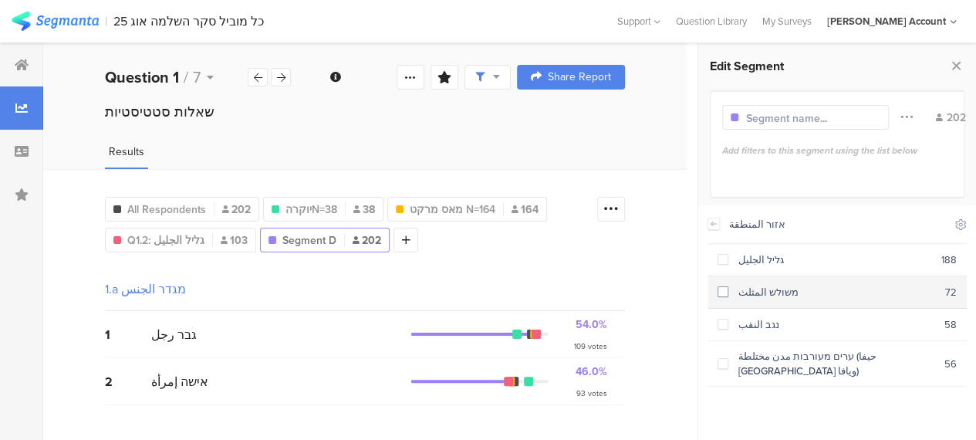
click at [721, 289] on span at bounding box center [723, 291] width 11 height 11
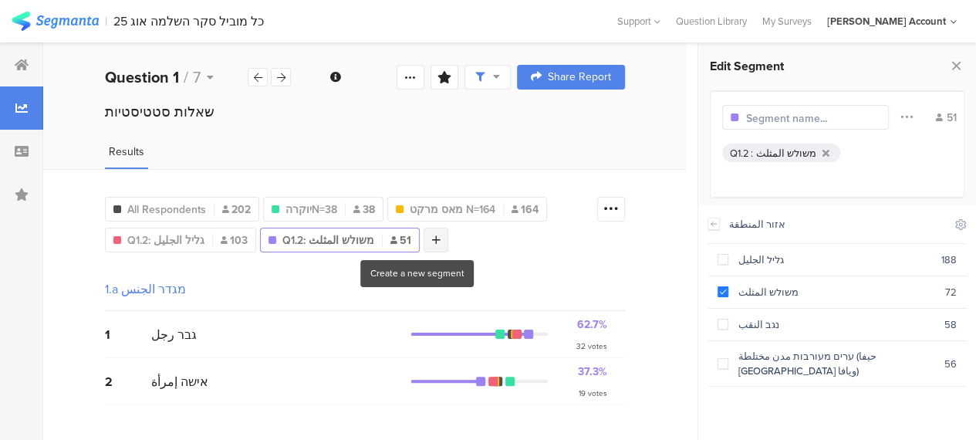
click at [432, 238] on icon at bounding box center [436, 240] width 8 height 11
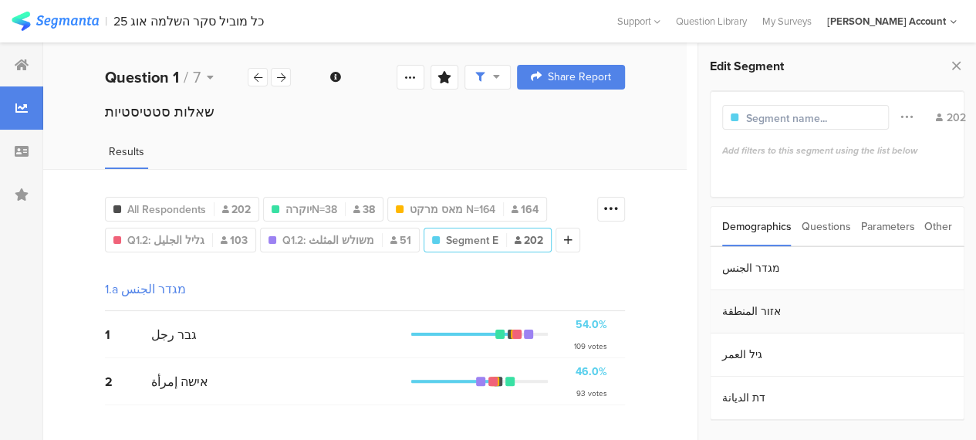
click at [749, 310] on section "אזור المنطقة" at bounding box center [837, 311] width 253 height 43
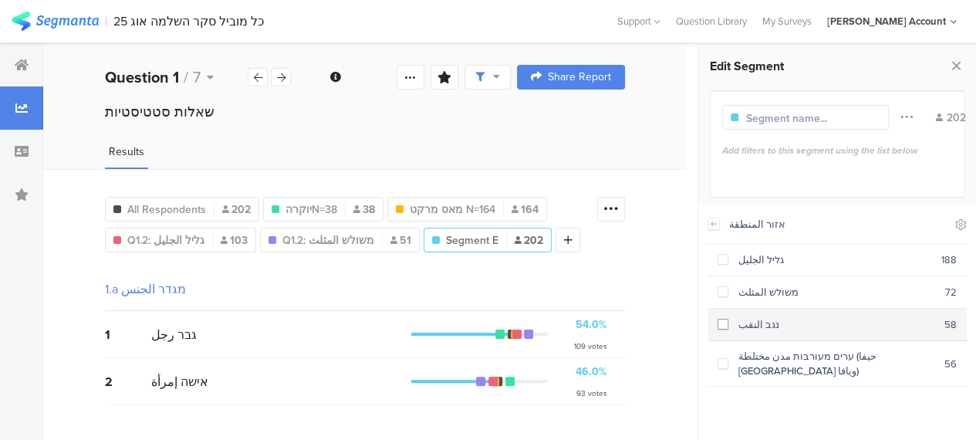
click at [722, 324] on span at bounding box center [723, 324] width 11 height 11
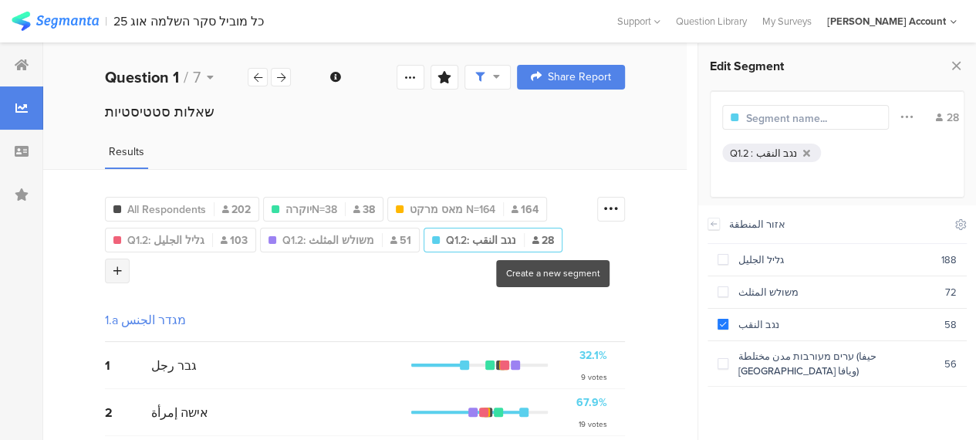
click at [122, 265] on icon at bounding box center [117, 270] width 8 height 11
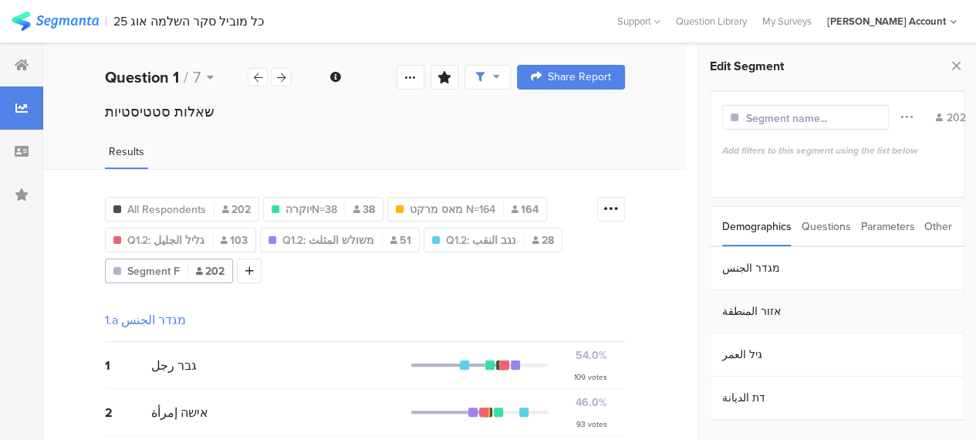
click at [752, 309] on section "אזור المنطقة" at bounding box center [837, 311] width 253 height 43
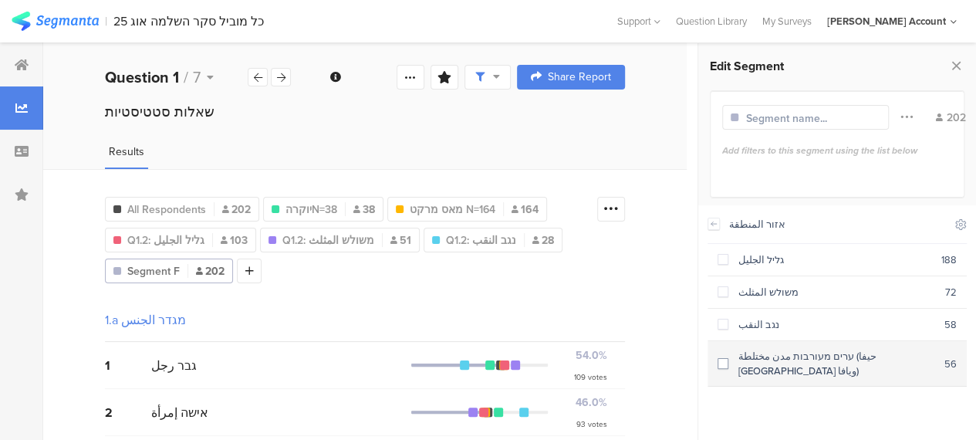
click at [725, 358] on span at bounding box center [723, 363] width 11 height 11
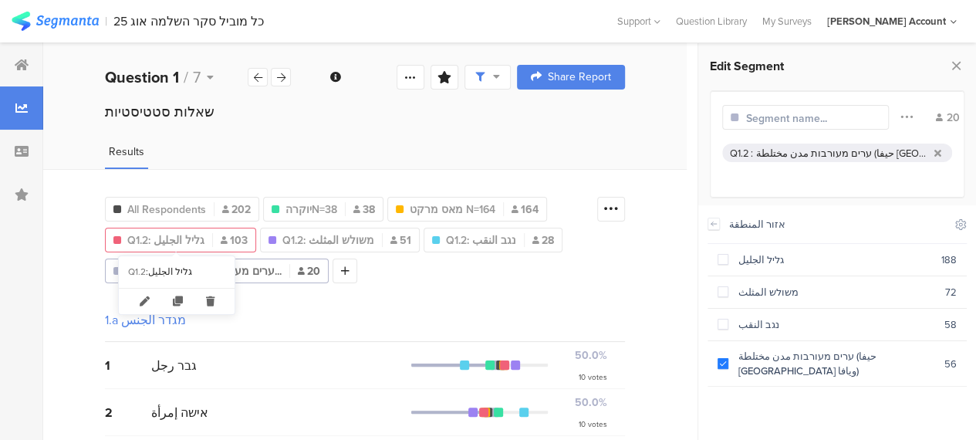
click at [176, 233] on span "Q1.2: גליל الجليل" at bounding box center [165, 240] width 77 height 16
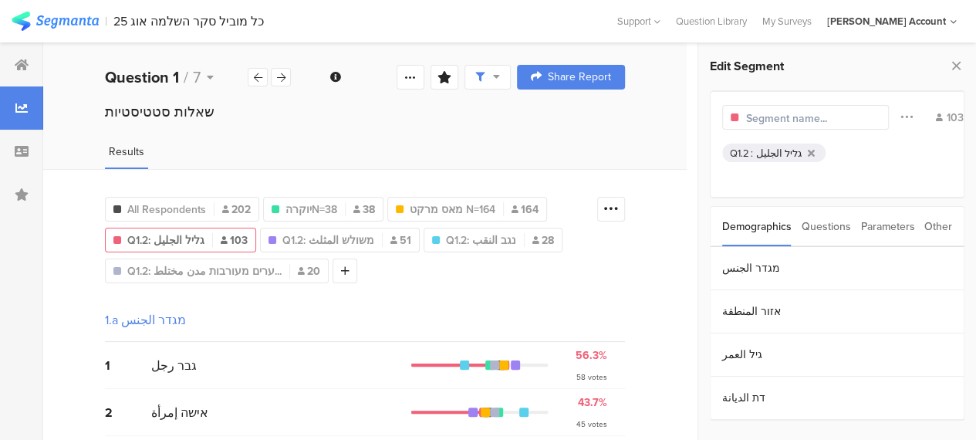
click at [753, 115] on input "text" at bounding box center [813, 118] width 134 height 16
type input "גליל N=103"
click at [776, 150] on div "גליל الجليل" at bounding box center [779, 153] width 46 height 15
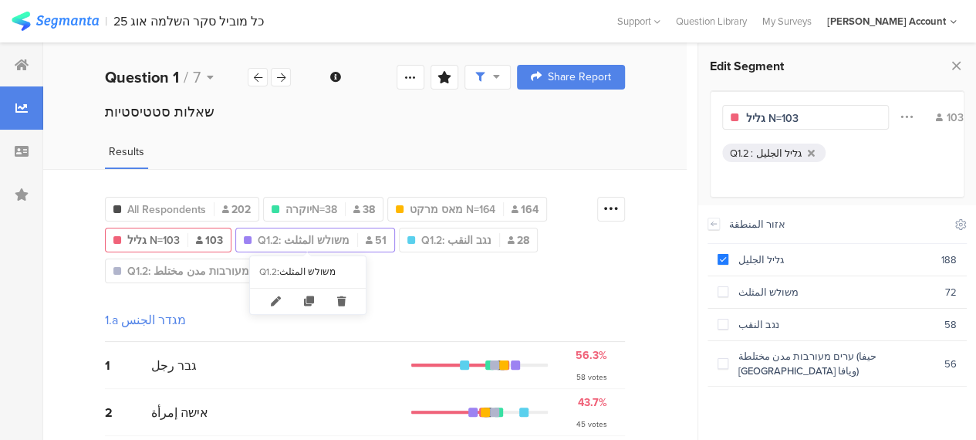
click at [294, 239] on span "Q1.2: משולש المثلث" at bounding box center [304, 240] width 92 height 16
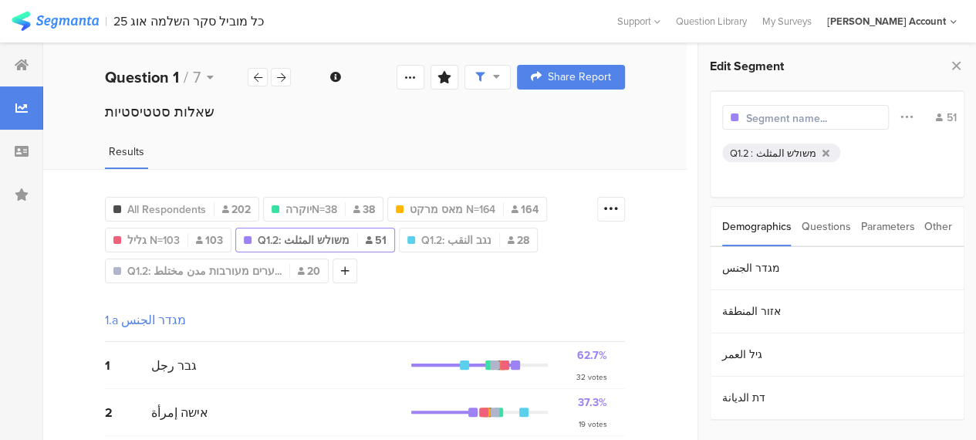
click at [781, 113] on input "text" at bounding box center [813, 118] width 134 height 16
type input "משולש N=51"
click at [443, 238] on span "Q1.2: נגב النقب" at bounding box center [423, 240] width 70 height 16
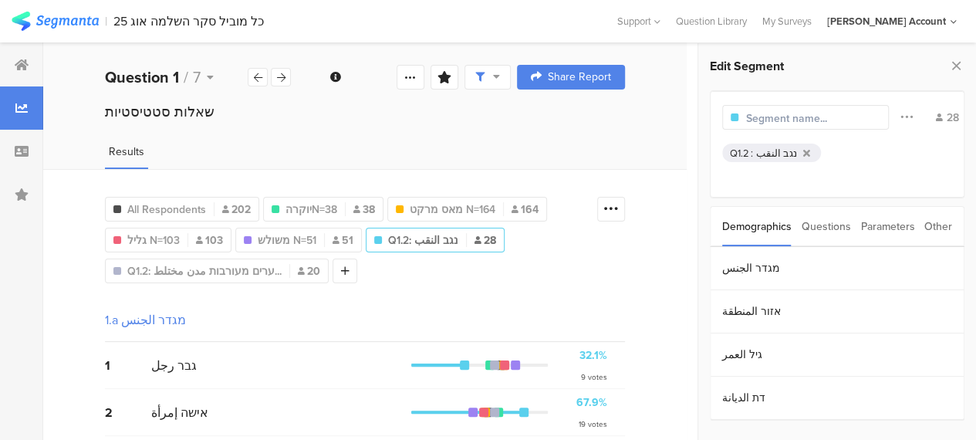
click at [783, 120] on input "text" at bounding box center [813, 118] width 134 height 16
type input "נגב N=28"
click at [252, 266] on span "Q1.2: ערים מעורבות مدن مختلط..." at bounding box center [204, 271] width 154 height 16
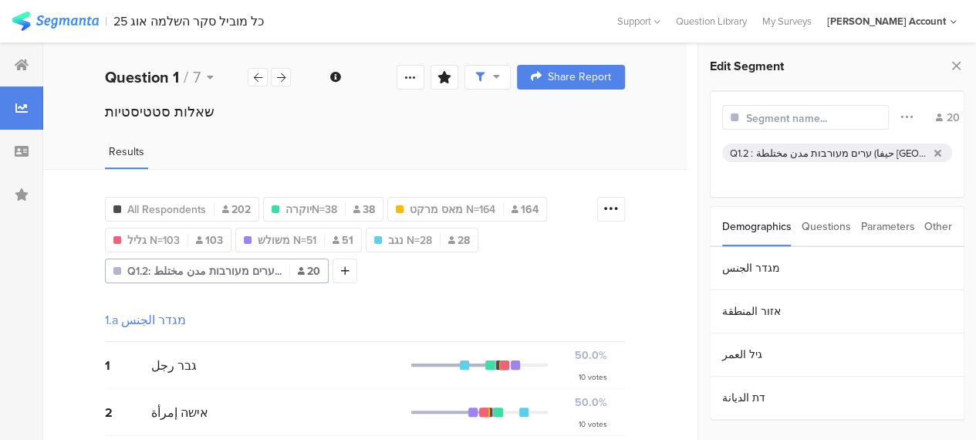
click at [816, 117] on input "text" at bounding box center [813, 118] width 134 height 16
click at [309, 209] on span "יוקרהN=38" at bounding box center [312, 209] width 52 height 16
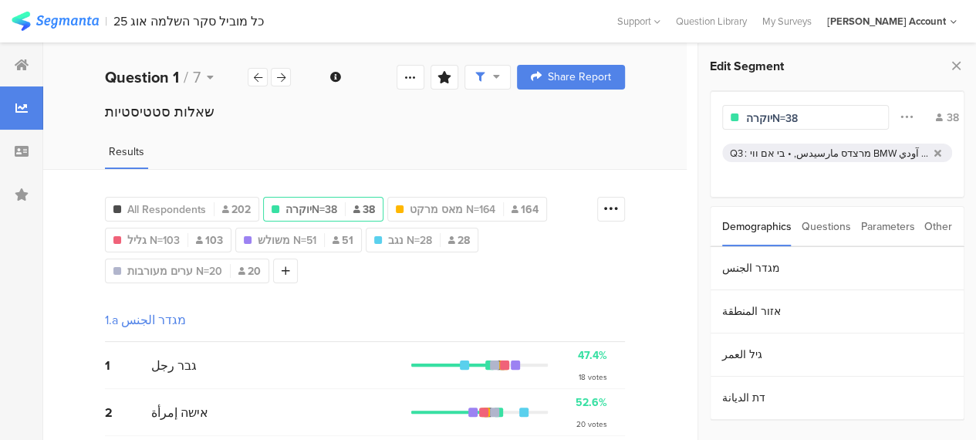
click at [770, 115] on input "יוקרהN=38" at bounding box center [813, 118] width 134 height 16
type input "רכבי יוקרה N=38"
click at [704, 197] on div "Edit Segment רכבי יוקרה N=38 Filter Conjunction And Or Segment Color 38 Q3 : מר…" at bounding box center [837, 241] width 278 height 397
click at [146, 205] on span "All Respondents" at bounding box center [166, 209] width 79 height 16
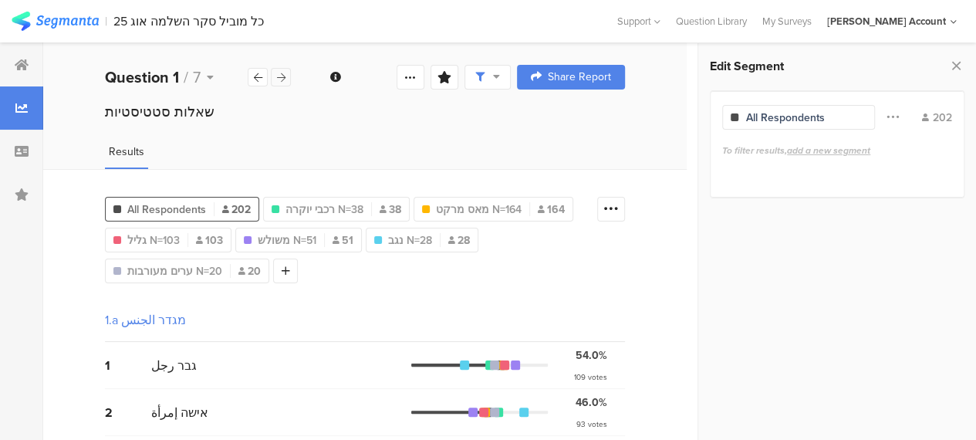
click at [283, 78] on icon at bounding box center [281, 78] width 8 height 10
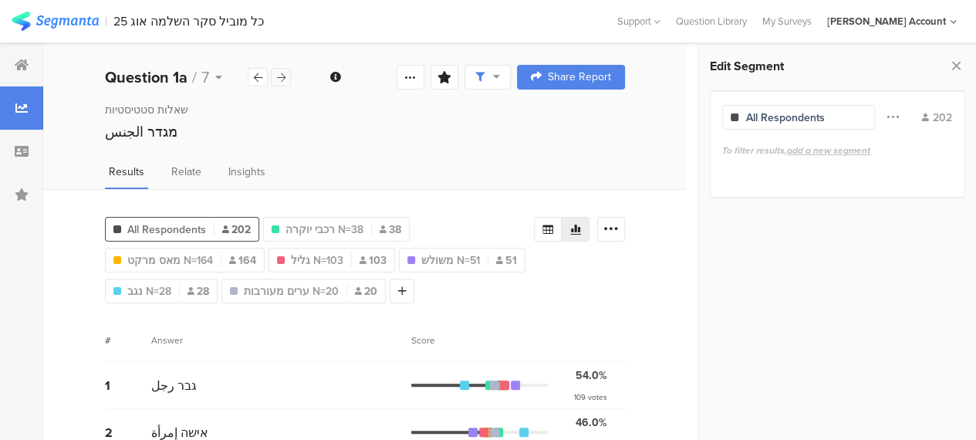
click at [281, 75] on icon at bounding box center [281, 78] width 8 height 10
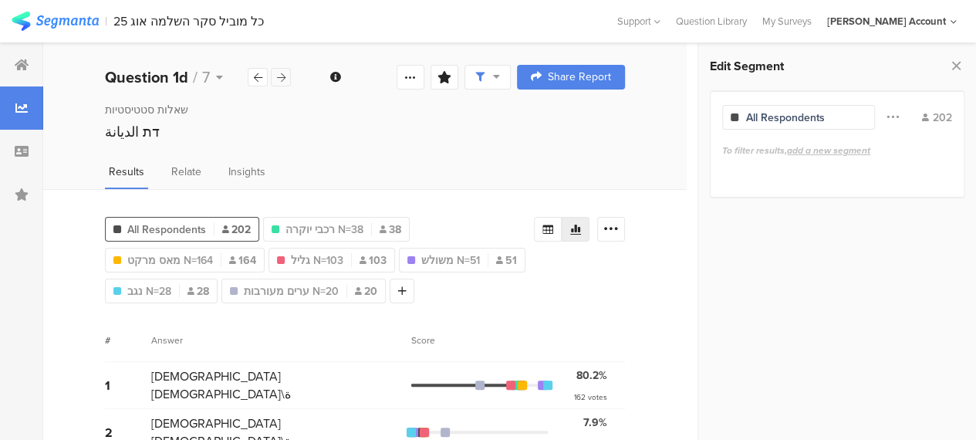
click at [281, 75] on icon at bounding box center [281, 78] width 8 height 10
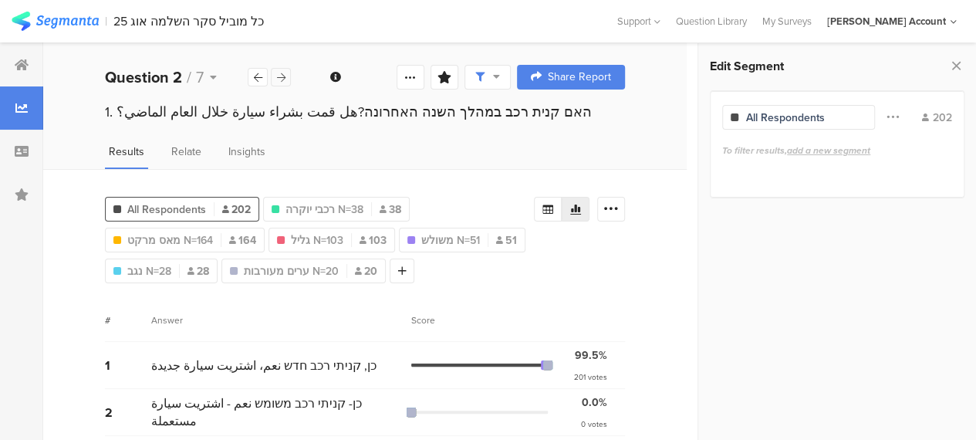
click at [285, 76] on icon at bounding box center [281, 78] width 8 height 10
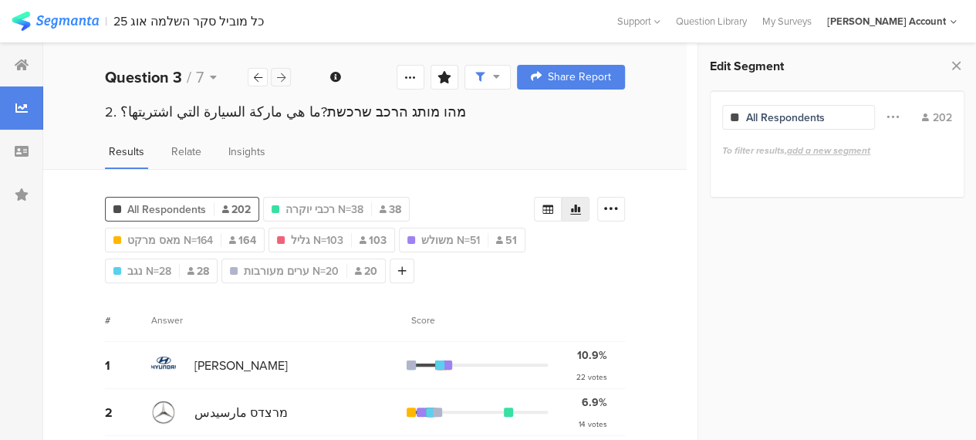
click at [279, 73] on icon at bounding box center [281, 78] width 8 height 10
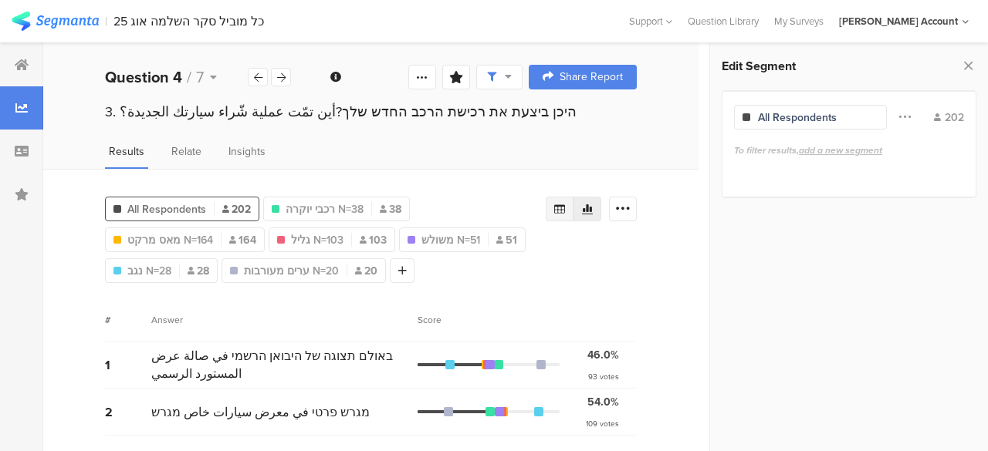
click at [557, 208] on icon at bounding box center [559, 209] width 11 height 9
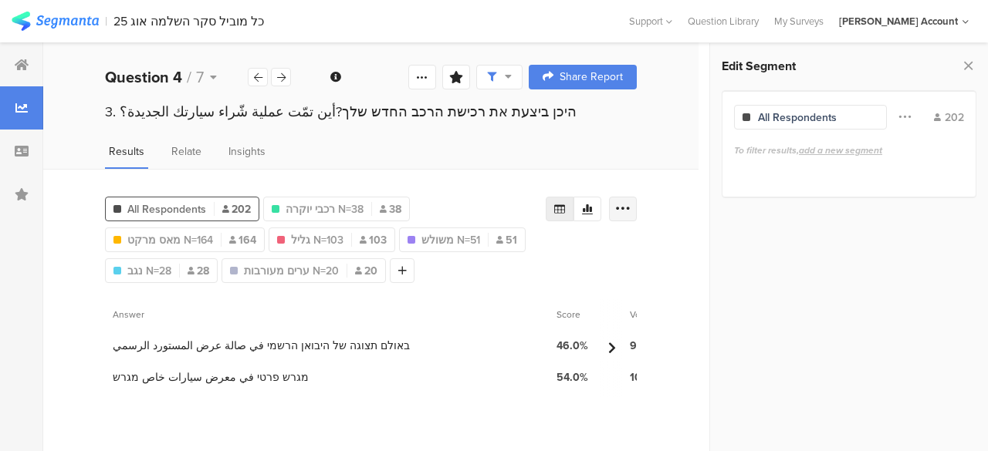
click at [626, 206] on icon at bounding box center [622, 208] width 15 height 15
click at [501, 249] on span "Export as Excel" at bounding box center [474, 252] width 73 height 15
click at [285, 76] on icon at bounding box center [281, 78] width 8 height 10
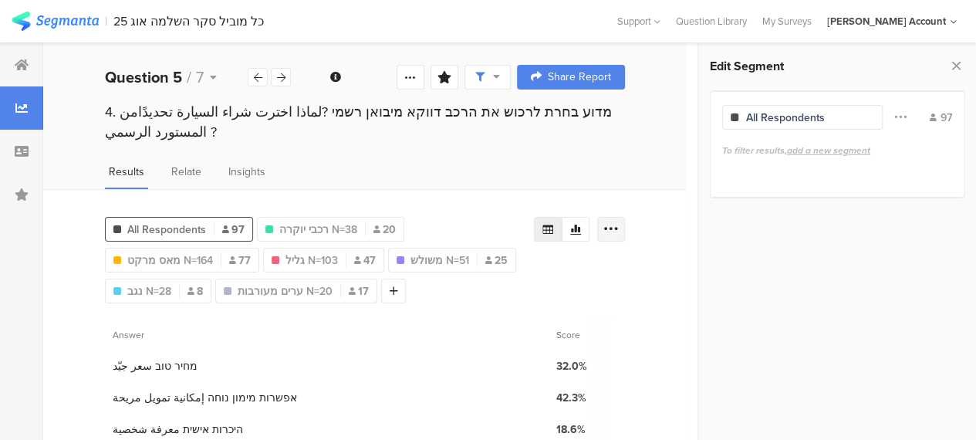
click at [619, 221] on icon at bounding box center [610, 228] width 15 height 15
click at [457, 255] on span "Export as Excel" at bounding box center [474, 252] width 73 height 15
click at [282, 75] on icon at bounding box center [281, 78] width 8 height 10
click at [619, 227] on icon at bounding box center [610, 228] width 15 height 15
click at [470, 273] on span "Export as Excel" at bounding box center [474, 272] width 73 height 15
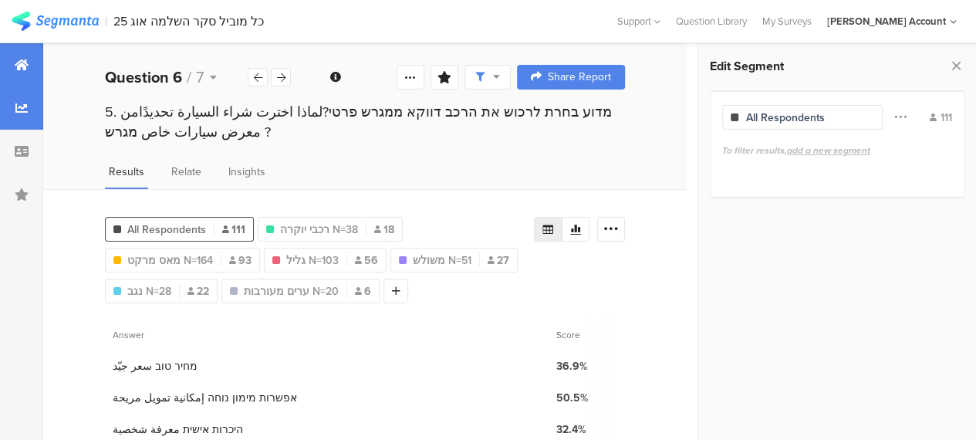
drag, startPoint x: 23, startPoint y: 66, endPoint x: 23, endPoint y: 79, distance: 13.9
click at [23, 66] on icon at bounding box center [22, 65] width 14 height 12
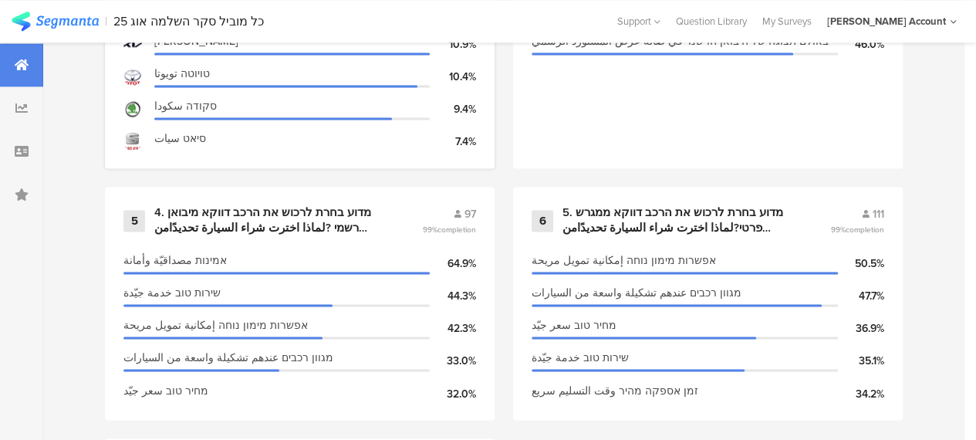
scroll to position [1080, 0]
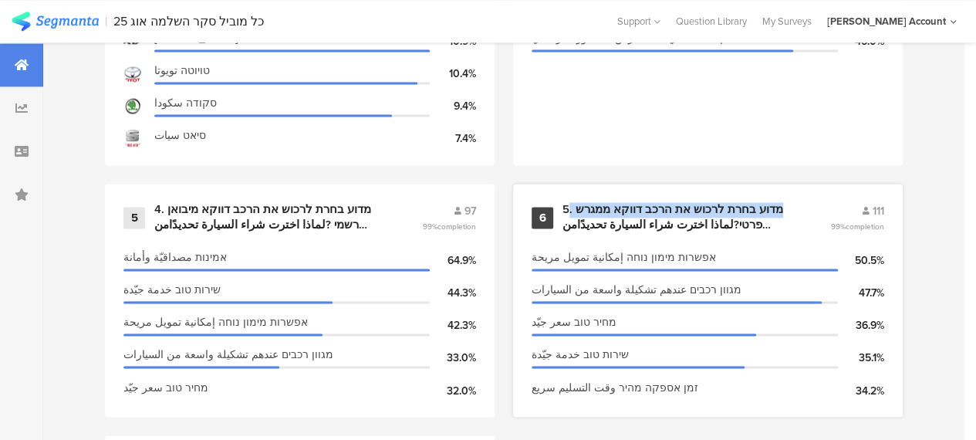
drag, startPoint x: 779, startPoint y: 214, endPoint x: 576, endPoint y: 211, distance: 203.7
click at [576, 211] on div "5. מדוע בחרת לרכוש את הרכב דווקא ממגרש פרטי?لماذا اخترت شراء السيارة تحديدًامن …" at bounding box center [678, 217] width 231 height 30
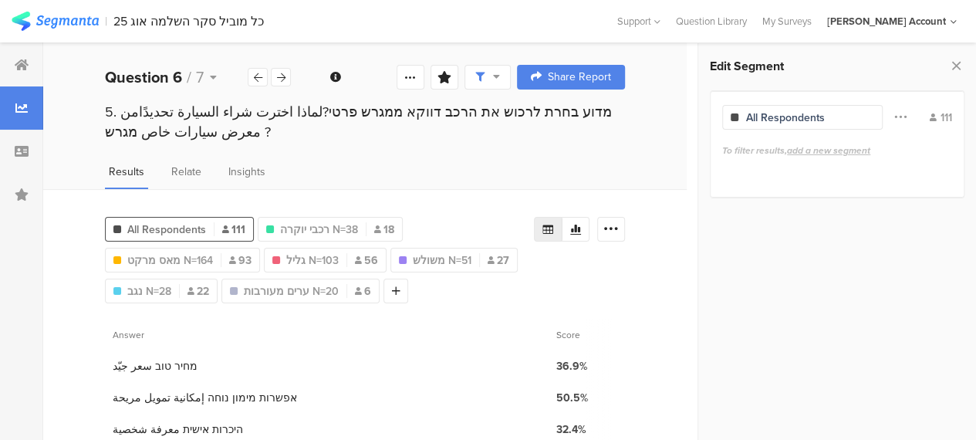
click at [390, 189] on div "All Respondents 111 Q3 : מרצדס مارسيدس, • בי אם ווי BMW بي ام دبليو, ליקסוס لكس…" at bounding box center [365, 425] width 644 height 473
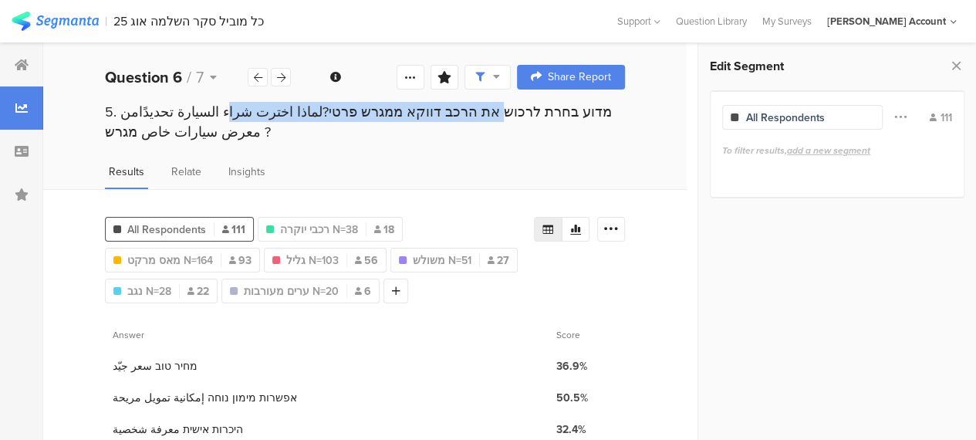
drag, startPoint x: 614, startPoint y: 112, endPoint x: 352, endPoint y: 120, distance: 262.5
click at [352, 120] on div "5. מדוע בחרת לרכוש את הרכב דווקא ממגרש פרטי?لماذا اخترت شراء السيارة تحديدًامن …" at bounding box center [365, 122] width 520 height 40
copy div "מדוע בחרת לרכוש את הרכב דווקא ממגרש פרטי?"
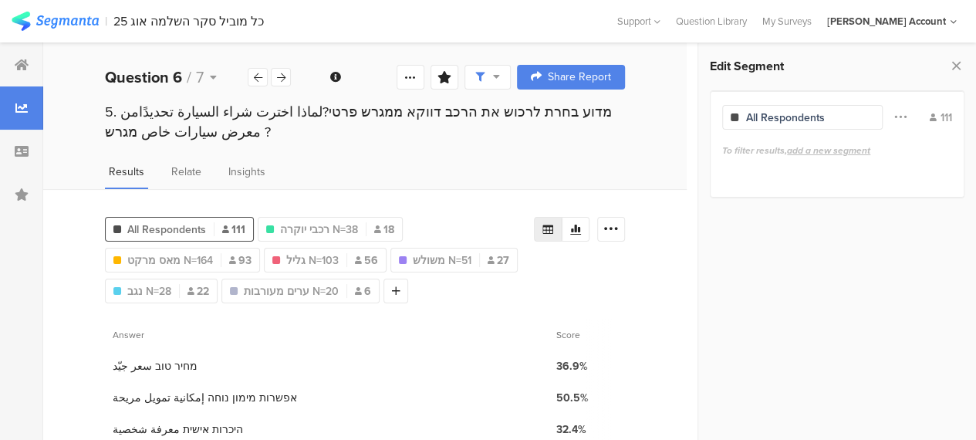
click at [489, 335] on section "Answer" at bounding box center [327, 335] width 444 height 32
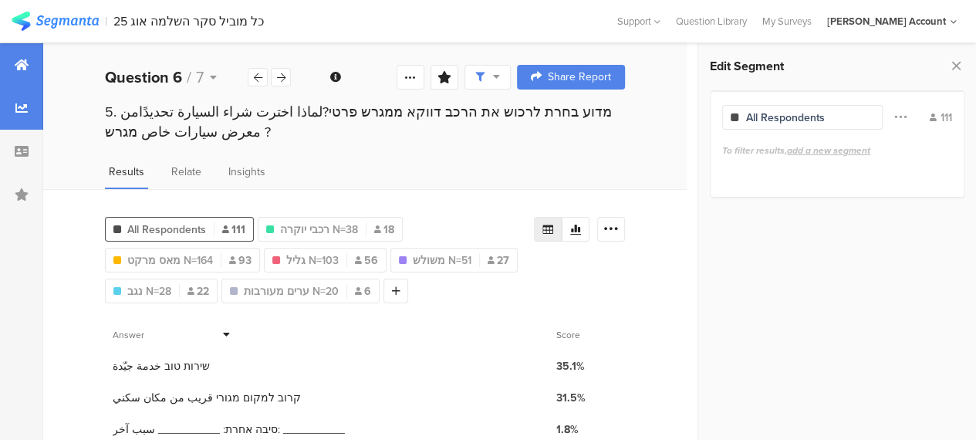
click at [30, 60] on div at bounding box center [21, 64] width 43 height 43
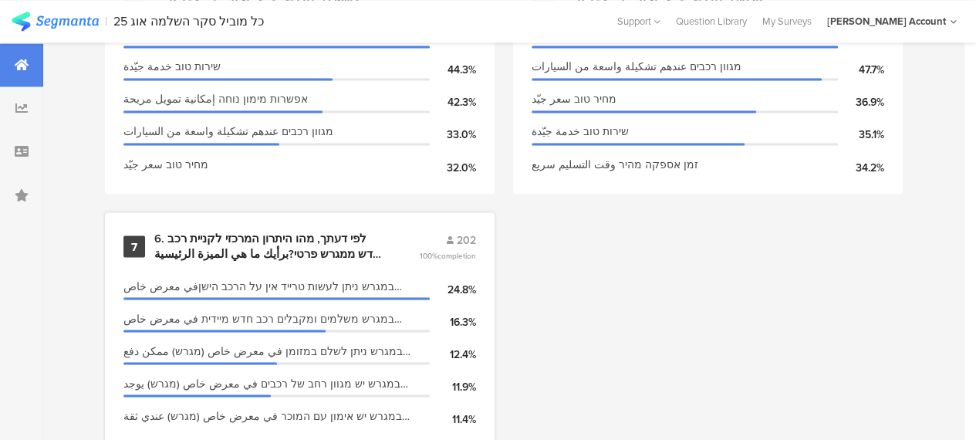
scroll to position [1350, 0]
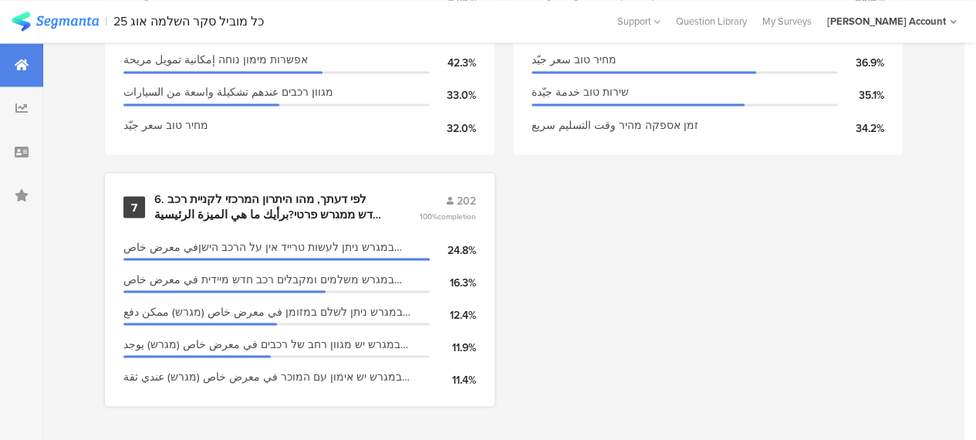
click at [318, 201] on div "6. לפי דעתך, מהו היתרון המרכזי לקניית רכב חדש ממגרש פרטי?برأيك ما هي الميزة الر…" at bounding box center [268, 206] width 228 height 30
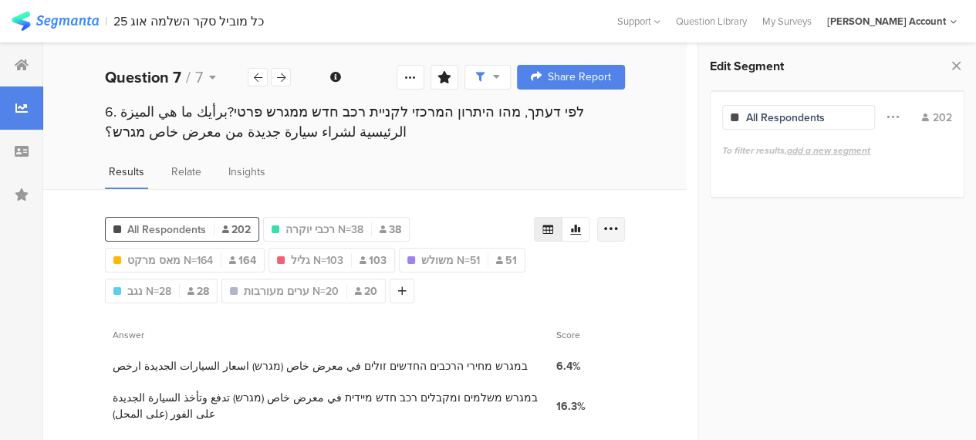
click at [617, 228] on icon at bounding box center [610, 228] width 15 height 15
click at [492, 269] on span "Export as Excel" at bounding box center [474, 272] width 73 height 15
click at [571, 144] on div "6. לפי דעתך, מהו היתרון המרכזי לקניית רכב חדש ממגרש פרטי?برأيك ما هي الميزة الر…" at bounding box center [365, 124] width 644 height 45
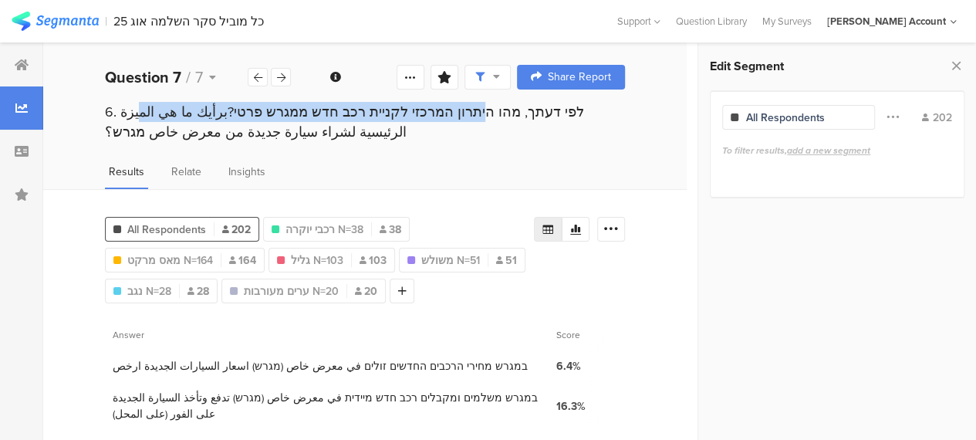
drag, startPoint x: 301, startPoint y: 117, endPoint x: 627, endPoint y: 115, distance: 326.4
click at [625, 115] on div "6. לפי דעתך, מהו היתרון המרכזי לקניית רכב חדש ממגרש פרטי?برأيك ما هي الميزة الر…" at bounding box center [365, 122] width 520 height 40
copy div "לפי דעתך, מהו היתרון המרכזי לקניית רכב חדש ממגרש פרטי?"
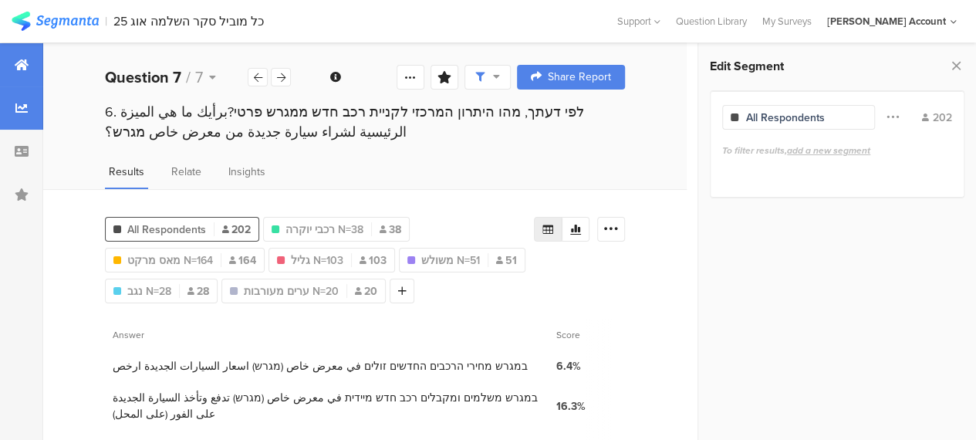
click at [28, 65] on icon at bounding box center [22, 65] width 14 height 12
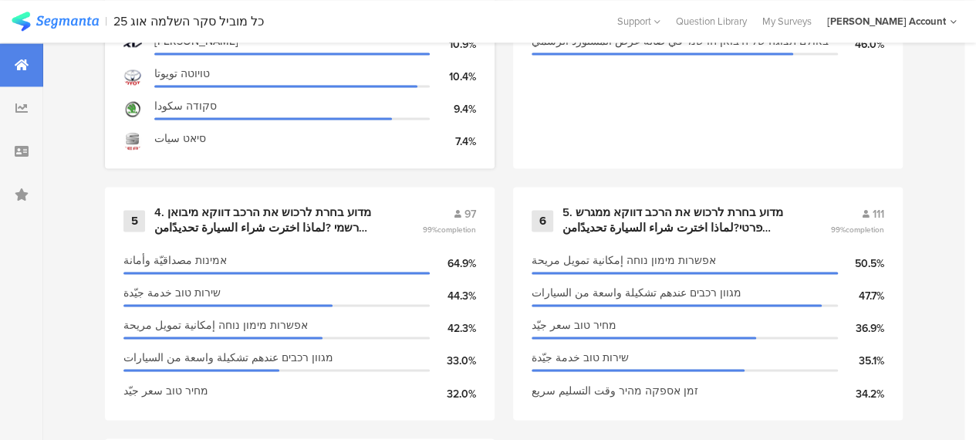
scroll to position [1080, 0]
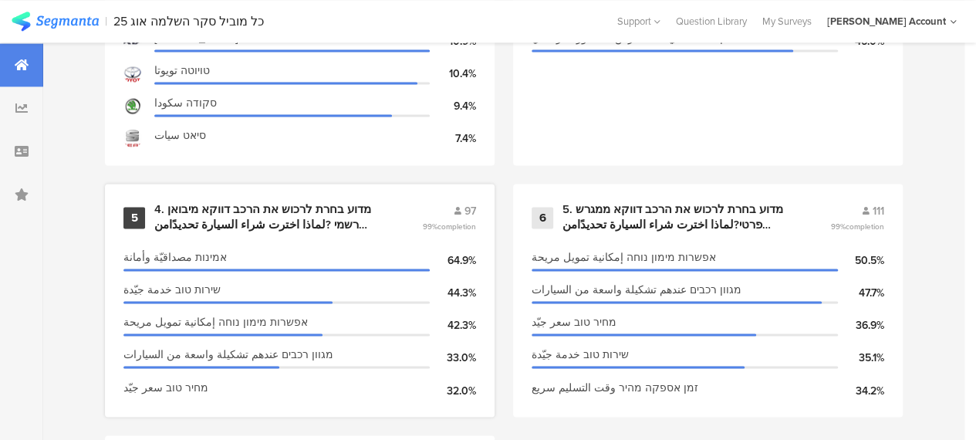
click at [304, 226] on div "4. מדוע בחרת לרכוש את הרכב דווקא מיבואן רשמי ?لماذا اخترت شراء السيارة تحديدًام…" at bounding box center [269, 217] width 231 height 30
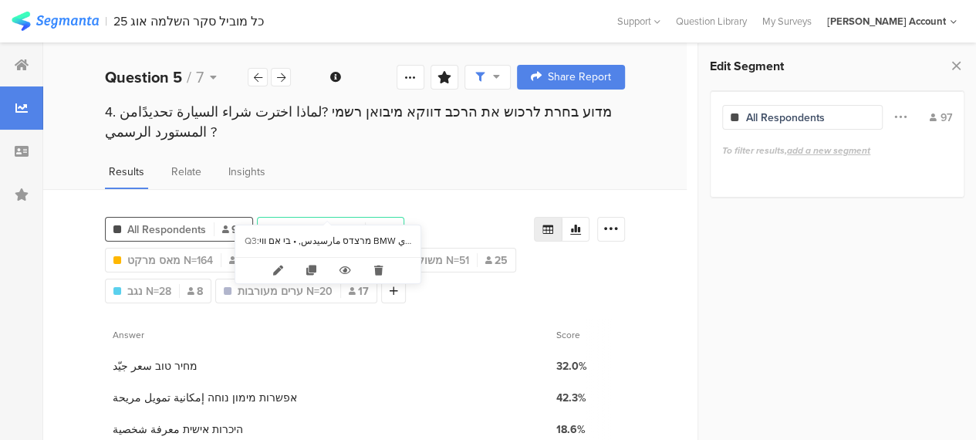
click at [313, 221] on span "רכבי יוקרה N=38" at bounding box center [318, 229] width 78 height 16
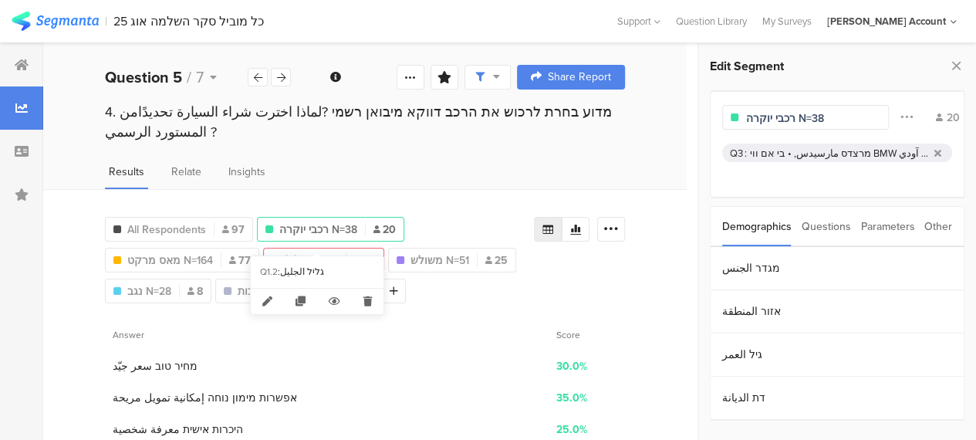
click at [324, 252] on span "גליל N=103" at bounding box center [312, 260] width 52 height 16
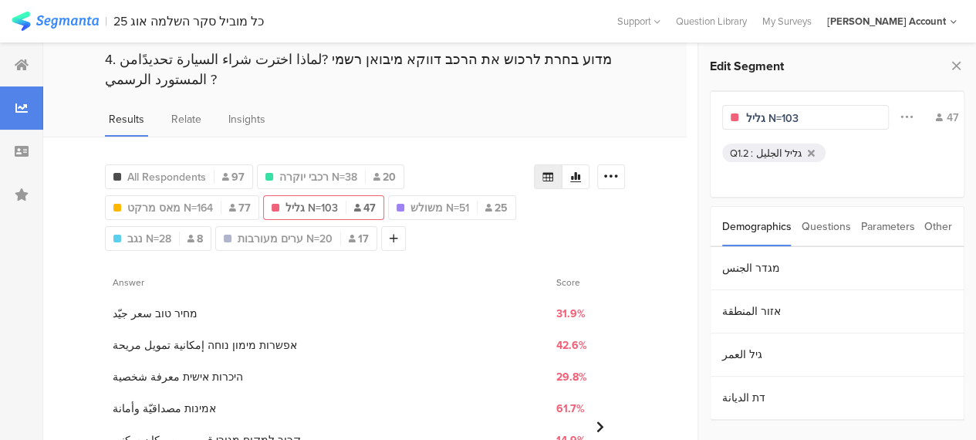
scroll to position [77, 0]
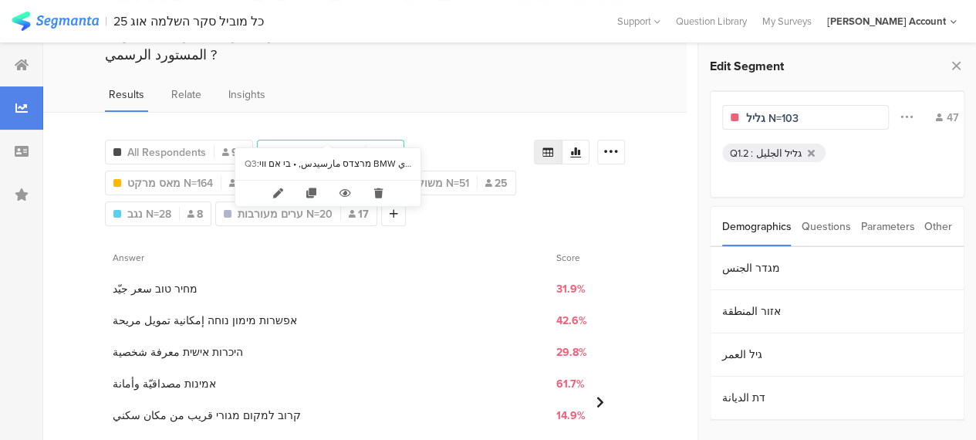
click at [338, 144] on span "רכבי יוקרה N=38" at bounding box center [318, 152] width 78 height 16
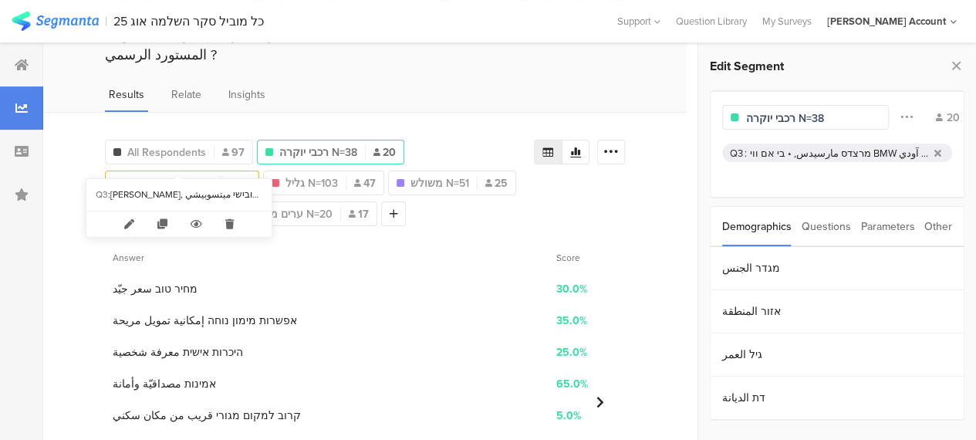
click at [181, 175] on span "מאס מרקט N=164" at bounding box center [170, 183] width 86 height 16
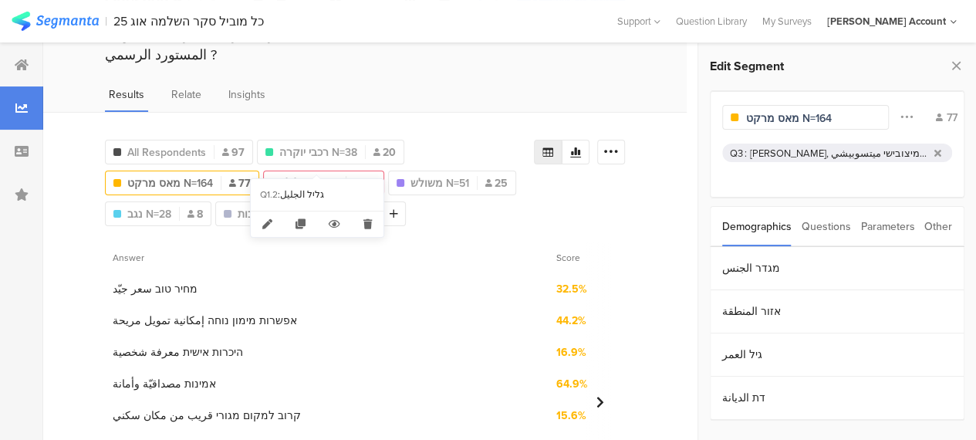
click at [297, 175] on span "גליל N=103" at bounding box center [312, 183] width 52 height 16
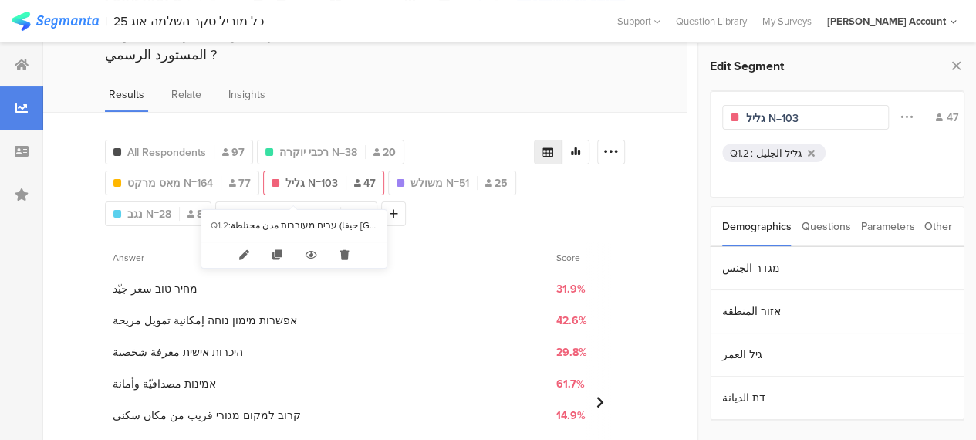
click at [340, 254] on icon at bounding box center [345, 254] width 32 height 25
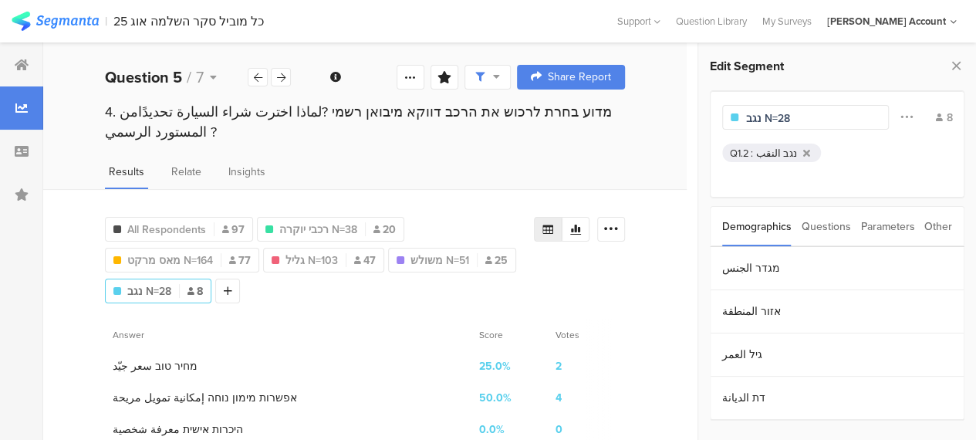
click at [442, 276] on div "All Respondents 97 רכבי יוקרה N=38 20 מאס מרקט N=164 77 גליל N=103 47 משולש N=5…" at bounding box center [319, 257] width 429 height 93
click at [323, 290] on div "All Respondents 97 רכבי יוקרה N=38 20 מאס מרקט N=164 77 גליל N=103 47 משולש N=5…" at bounding box center [365, 425] width 644 height 473
click at [318, 221] on span "רכבי יוקרה N=38" at bounding box center [318, 229] width 78 height 16
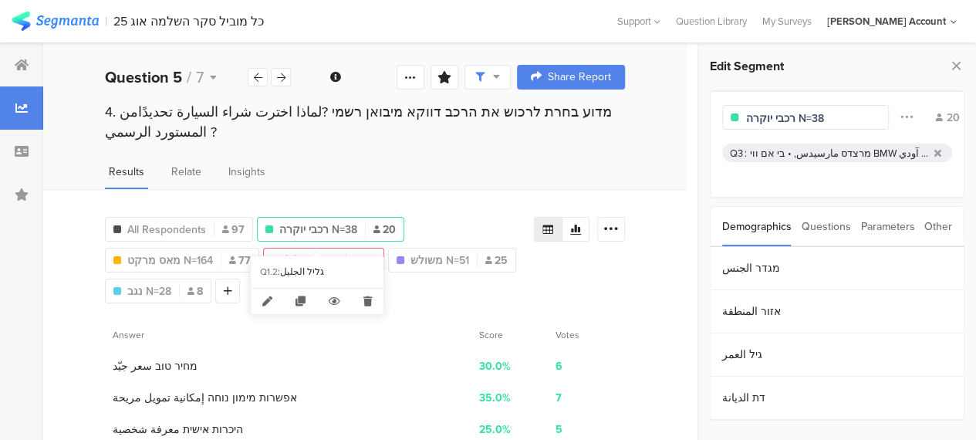
click at [308, 252] on span "גליל N=103" at bounding box center [312, 260] width 52 height 16
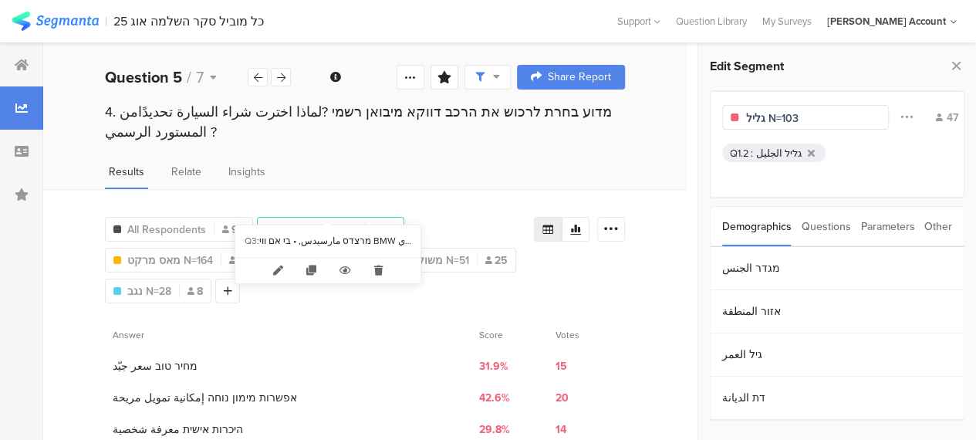
click at [315, 221] on span "רכבי יוקרה N=38" at bounding box center [318, 229] width 78 height 16
type input "רכבי יוקרה N=38"
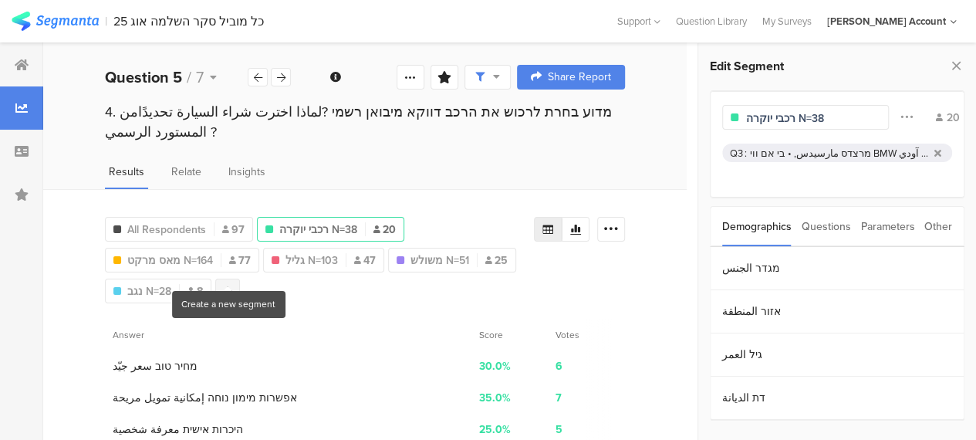
click at [230, 286] on icon at bounding box center [228, 291] width 8 height 11
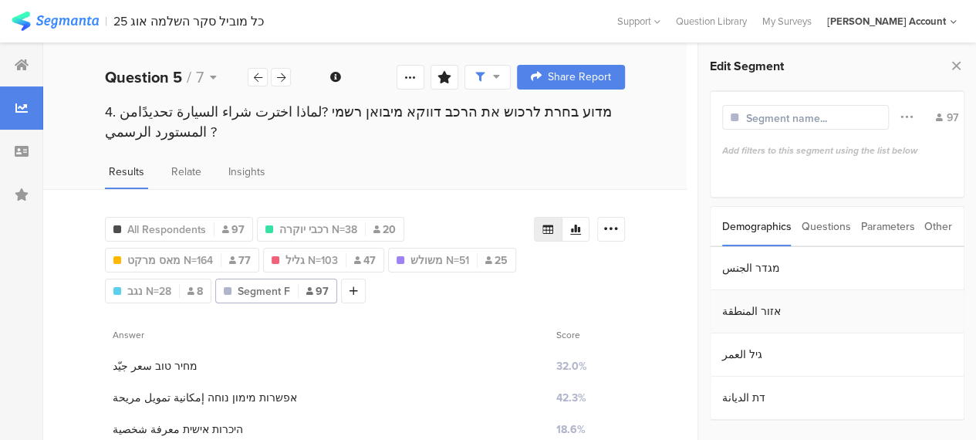
click at [739, 305] on section "אזור المنطقة" at bounding box center [837, 311] width 253 height 43
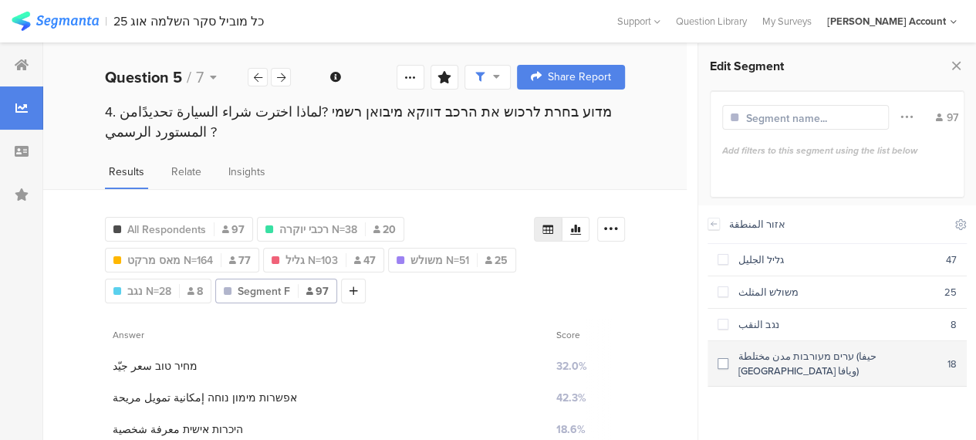
click at [727, 358] on span at bounding box center [723, 363] width 11 height 11
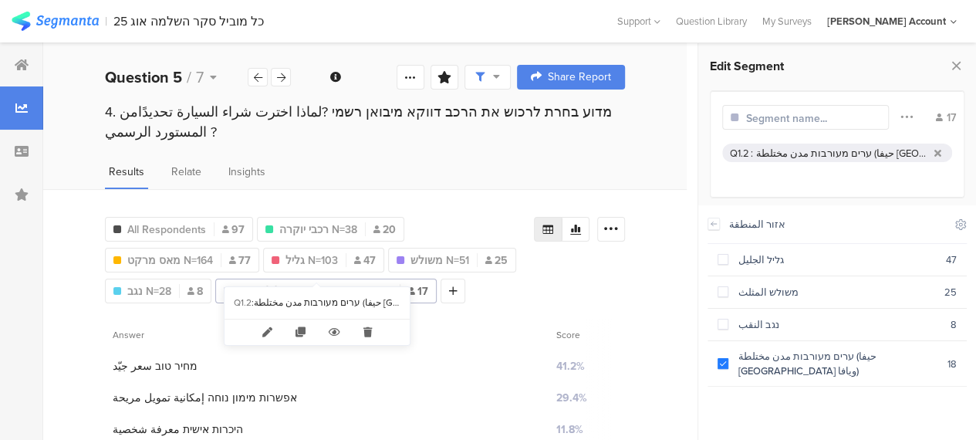
click at [318, 283] on span "Q1.2: ערים מעורבות مدن مختلط..." at bounding box center [315, 291] width 154 height 16
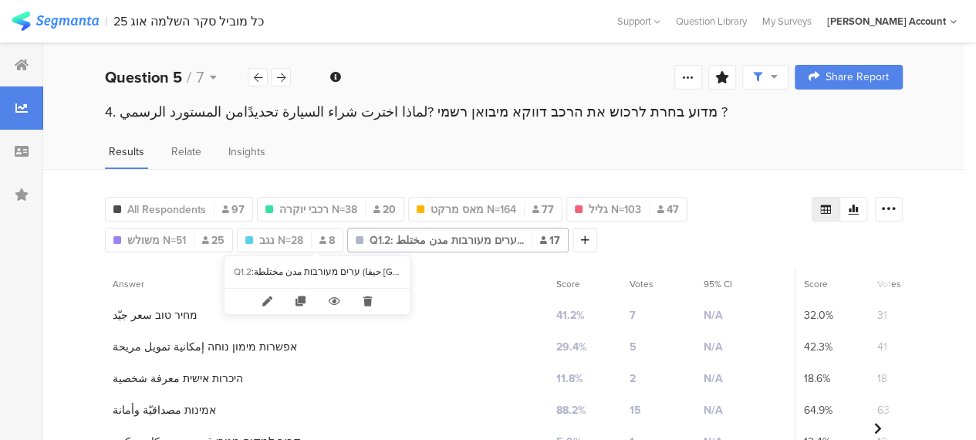
click at [370, 235] on span "Q1.2: ערים מעורבות مدن مختلط..." at bounding box center [447, 240] width 154 height 16
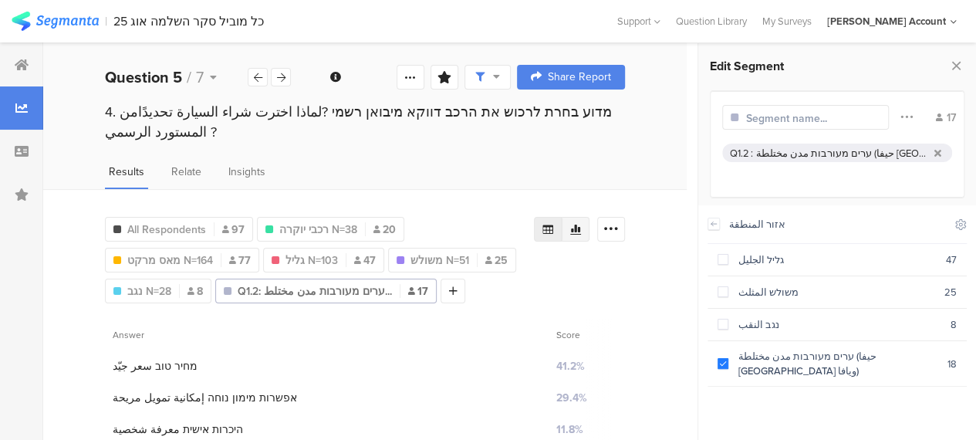
click at [590, 217] on div at bounding box center [576, 229] width 28 height 25
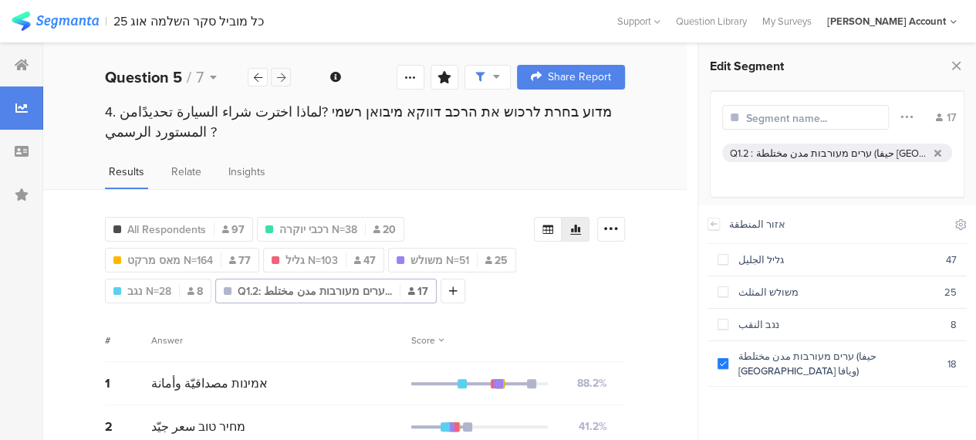
click at [282, 76] on icon at bounding box center [281, 78] width 8 height 10
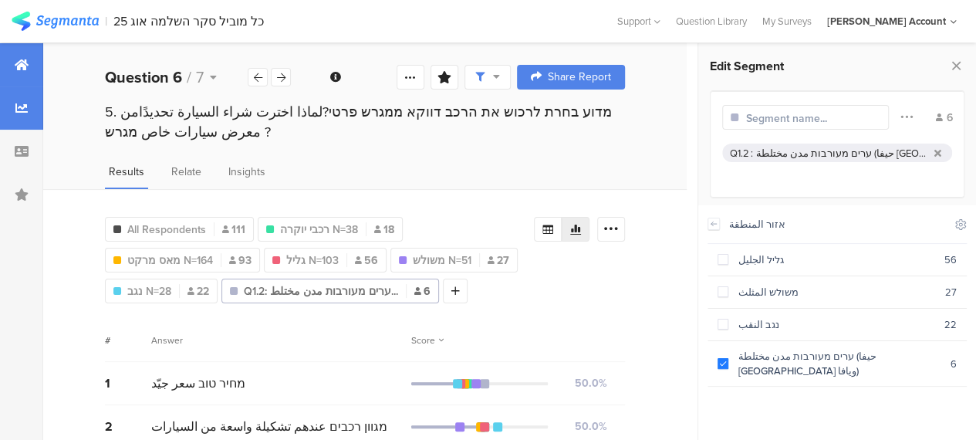
drag, startPoint x: 29, startPoint y: 63, endPoint x: 20, endPoint y: 76, distance: 16.1
click at [29, 63] on div at bounding box center [21, 64] width 43 height 43
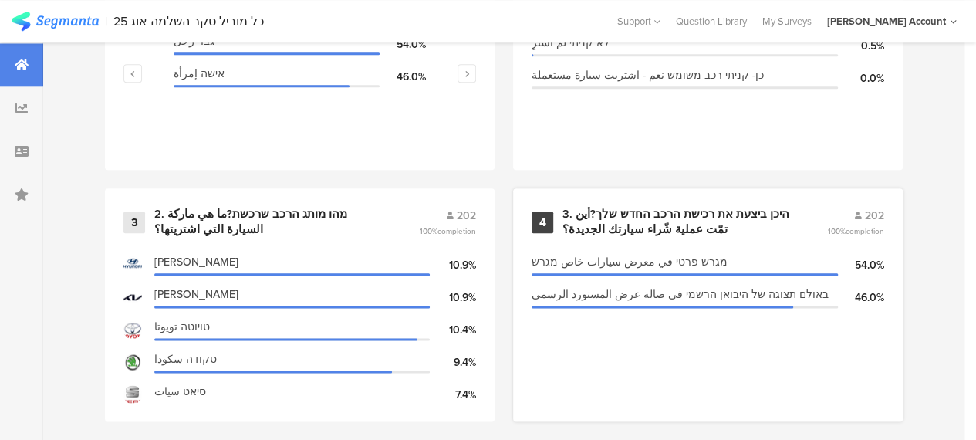
scroll to position [849, 0]
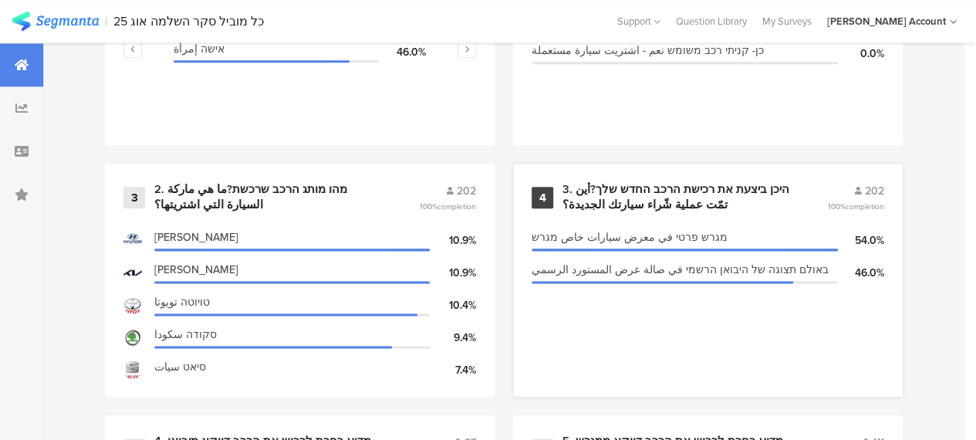
click at [653, 206] on div "3. היכן ביצעת את רכישת הרכב החדש שלך?أين تمّت عملية شّراء سيارتك الجديدة؟" at bounding box center [677, 197] width 228 height 30
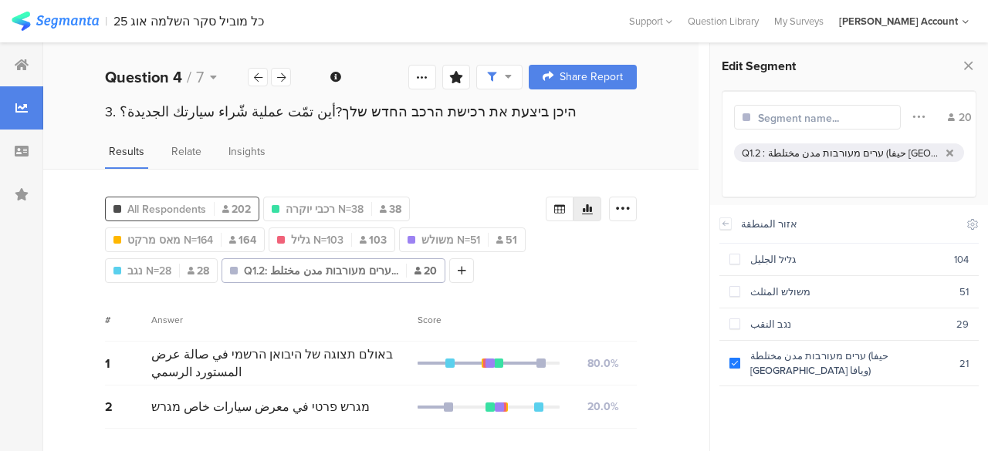
click at [163, 206] on span "All Respondents" at bounding box center [166, 209] width 79 height 16
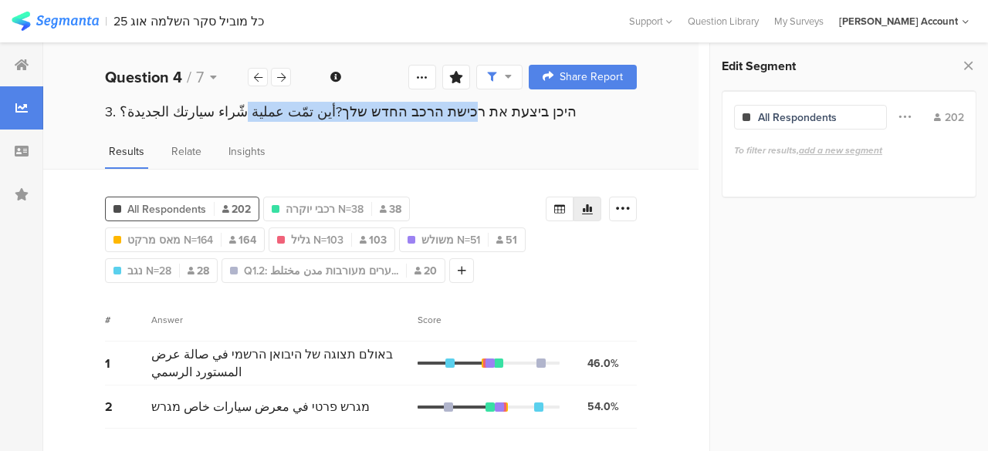
drag, startPoint x: 506, startPoint y: 115, endPoint x: 284, endPoint y: 126, distance: 222.5
click at [284, 126] on div "3. היכן ביצעת את רכישת הרכב החדש שלך?أين تمّت عملية شّراء سيارتك الجديدة؟" at bounding box center [370, 114] width 655 height 25
copy div "היכן ביצעת את רכישת הרכב החדש שלך?"
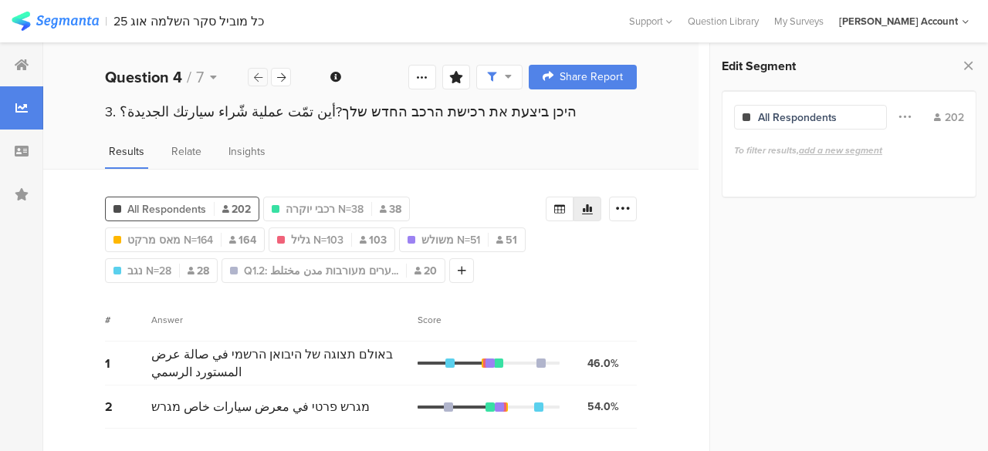
click at [262, 73] on div at bounding box center [258, 77] width 20 height 19
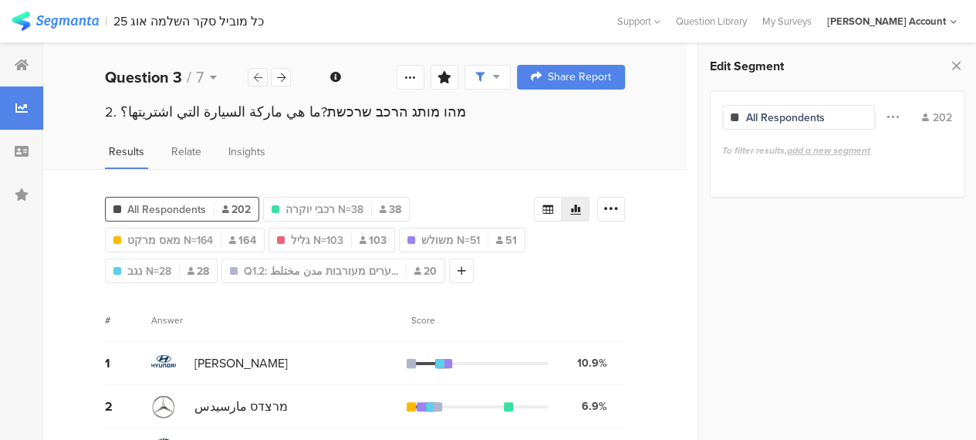
click at [262, 73] on div at bounding box center [258, 77] width 20 height 19
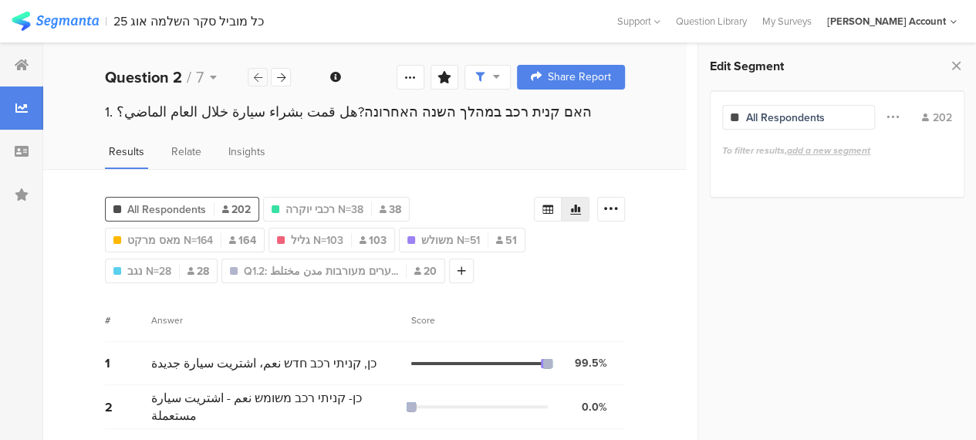
click at [262, 73] on div at bounding box center [258, 77] width 20 height 19
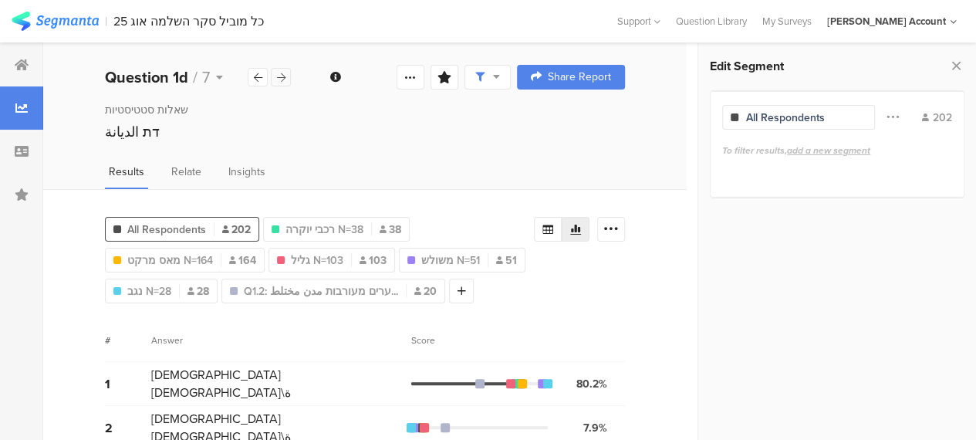
click at [282, 81] on icon at bounding box center [281, 78] width 8 height 10
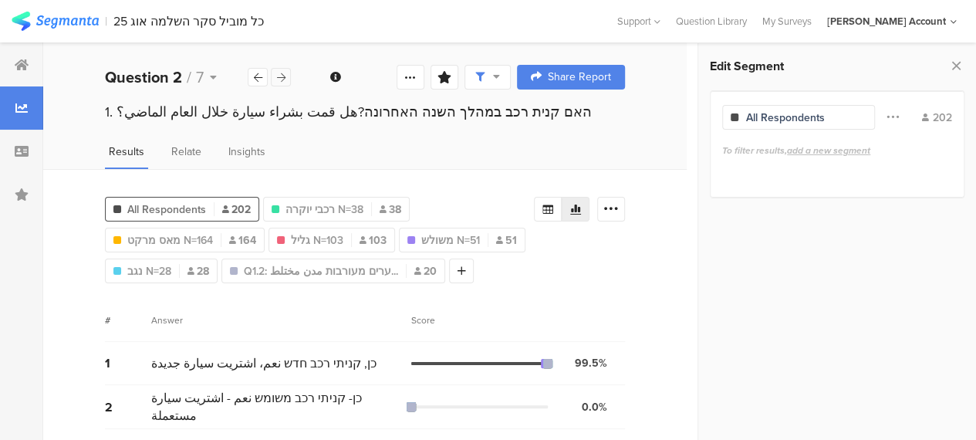
click at [282, 81] on icon at bounding box center [281, 78] width 8 height 10
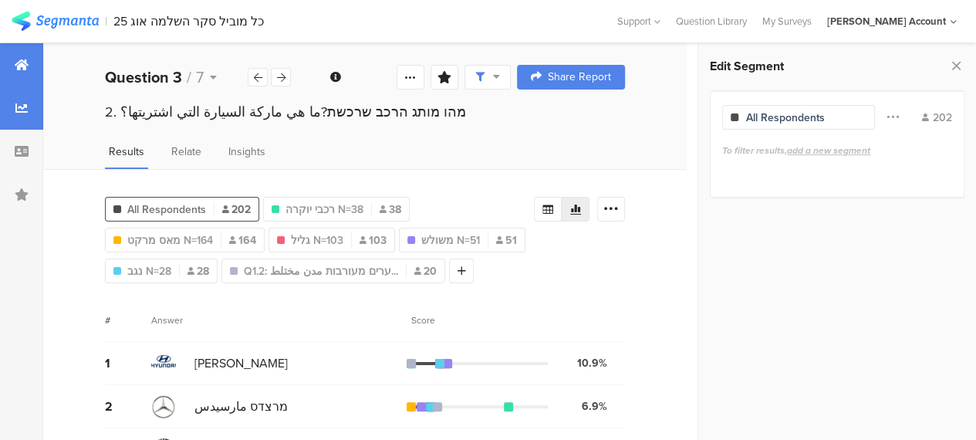
click at [26, 63] on icon at bounding box center [22, 65] width 14 height 12
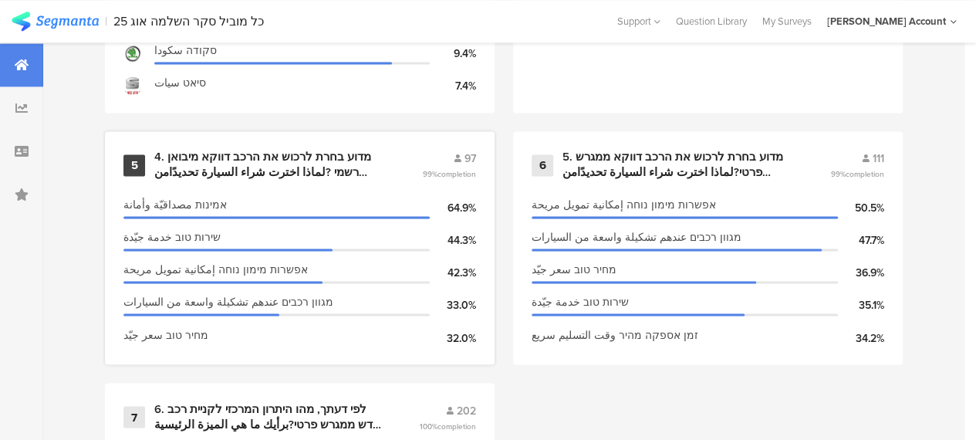
scroll to position [1158, 0]
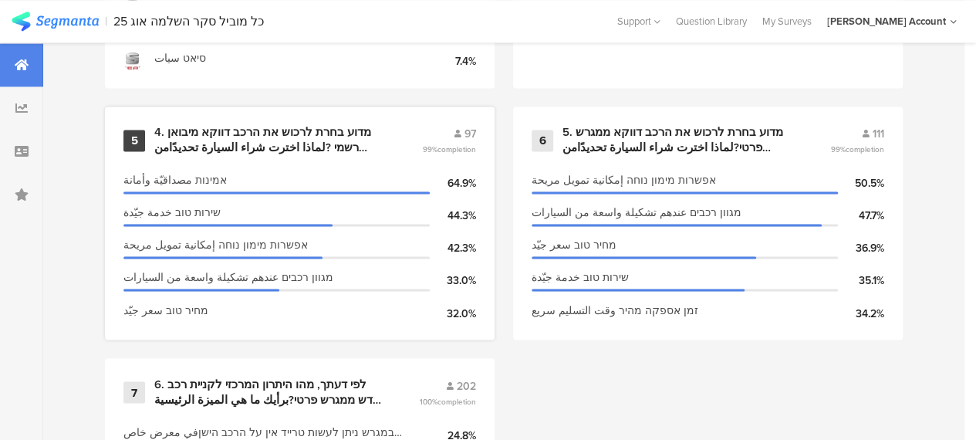
click at [388, 296] on div "מגוון רכבים عندهم تشكيلة واسعة من السيارات 33.0%" at bounding box center [299, 280] width 353 height 32
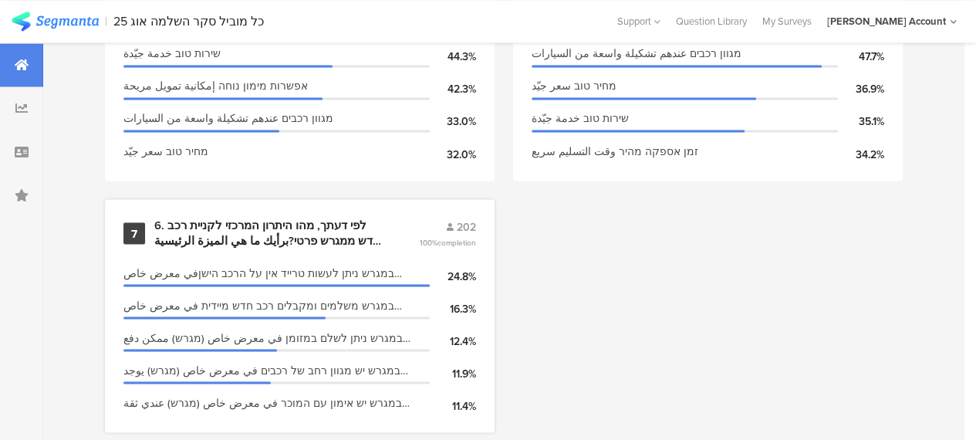
scroll to position [1350, 0]
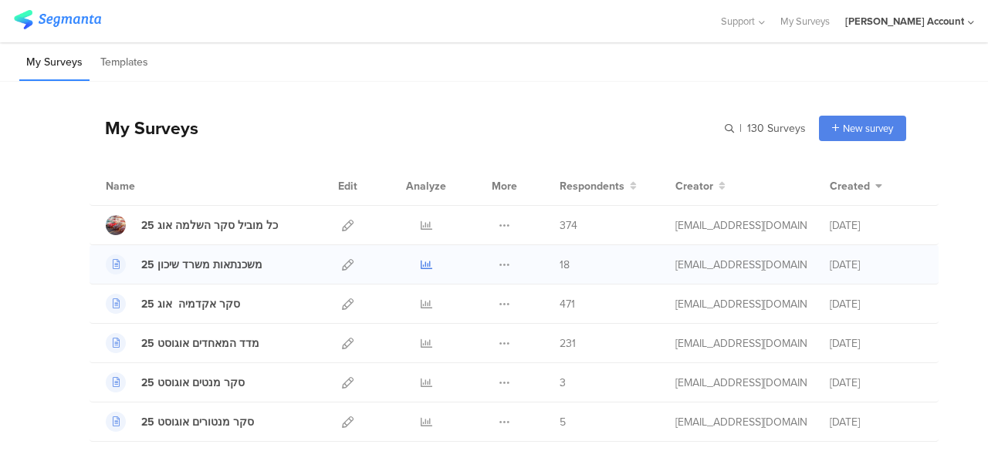
click at [421, 263] on icon at bounding box center [427, 265] width 12 height 12
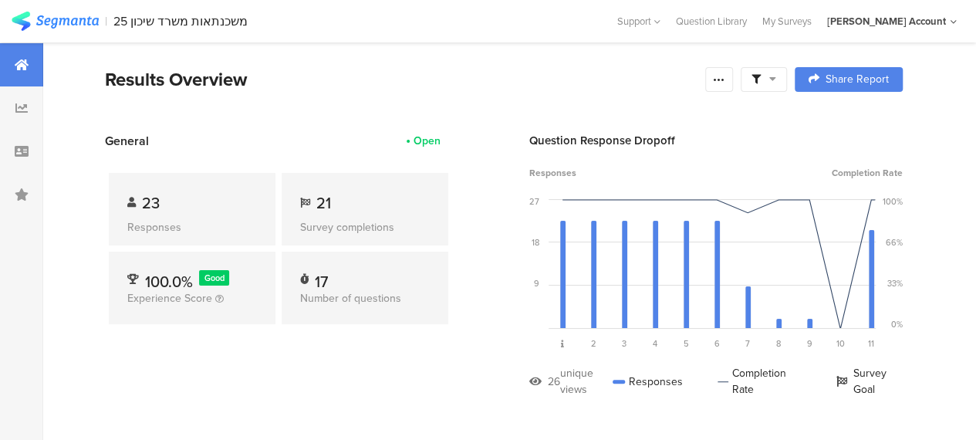
click at [776, 78] on span at bounding box center [764, 80] width 25 height 14
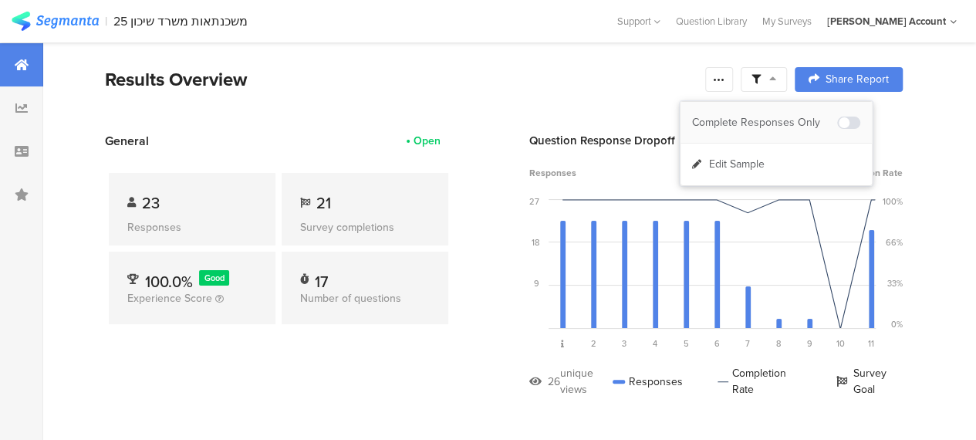
click at [792, 117] on div "Complete Responses Only" at bounding box center [764, 122] width 145 height 15
click at [553, 110] on section "Results Overview Confidence Level 95 % Preview survey Edit survey Export Result…" at bounding box center [503, 99] width 921 height 66
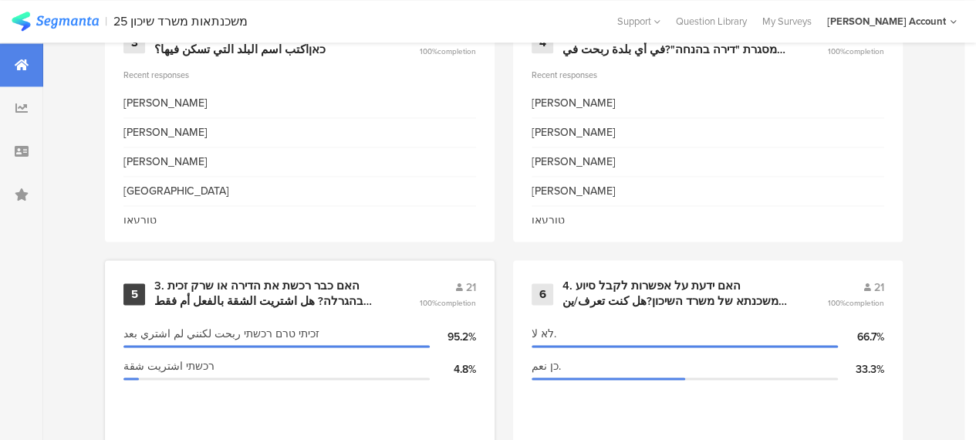
scroll to position [1080, 0]
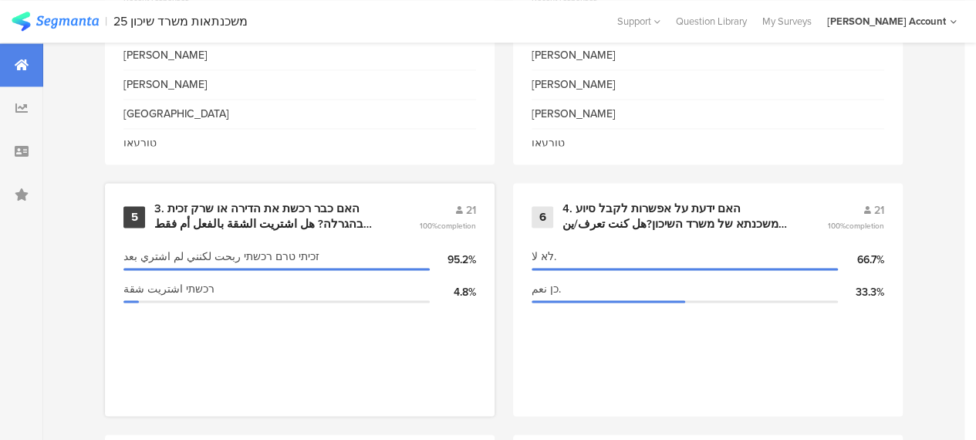
click at [303, 228] on div "3. האם כבר רכשת את הדירה או שרק זכית בהגרלה? هل اشتريت الشقة بالفعل أم فقط ربحت…" at bounding box center [268, 216] width 228 height 30
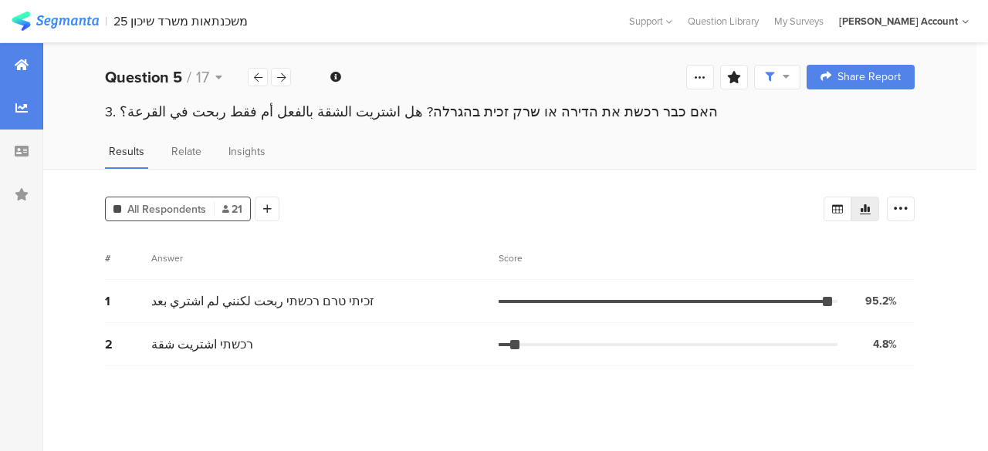
click at [29, 69] on div at bounding box center [21, 64] width 43 height 43
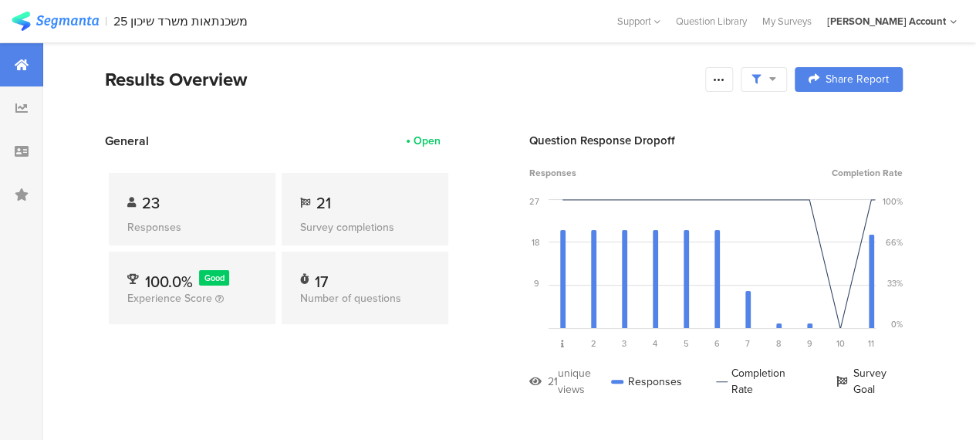
click at [70, 285] on section "General Open 23 Responses 21 Survey completions 100.0% Good Experience Score 17…" at bounding box center [503, 276] width 921 height 289
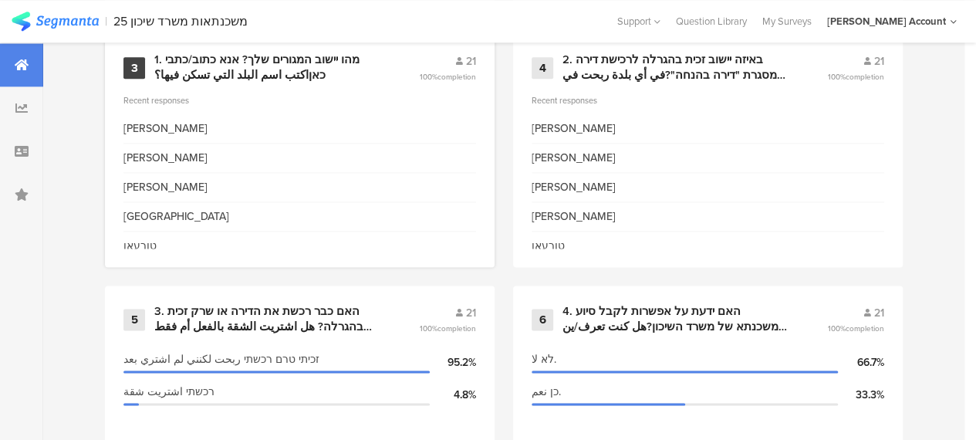
scroll to position [772, 0]
